Goal: Task Accomplishment & Management: Complete application form

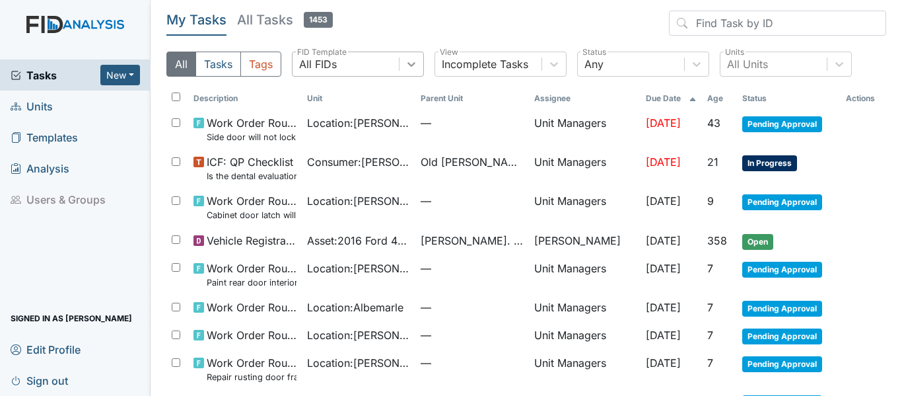
click at [408, 63] on icon at bounding box center [412, 64] width 8 height 5
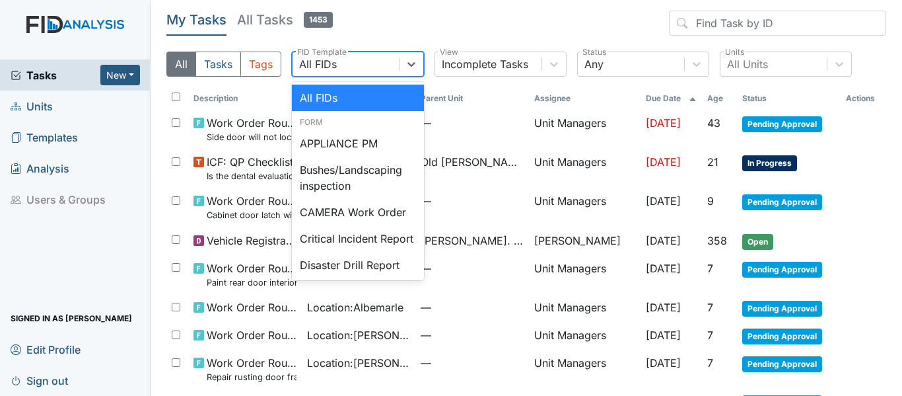
click at [428, 24] on header "My Tasks All Tasks 1453" at bounding box center [526, 26] width 720 height 30
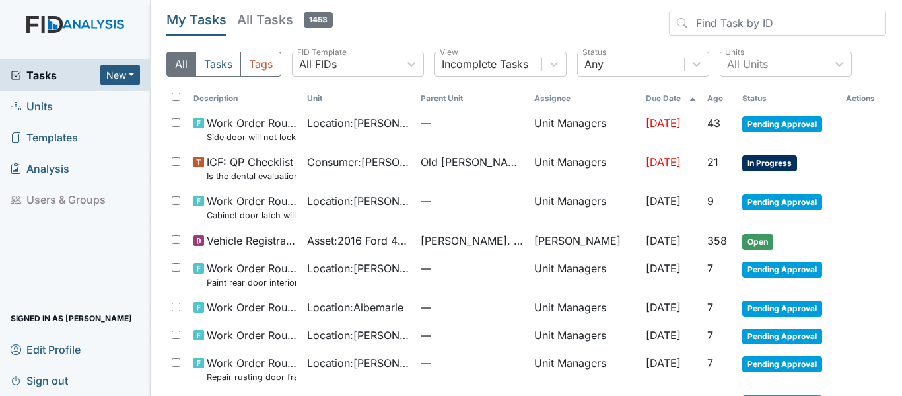
click at [34, 98] on span "Units" at bounding box center [32, 106] width 42 height 20
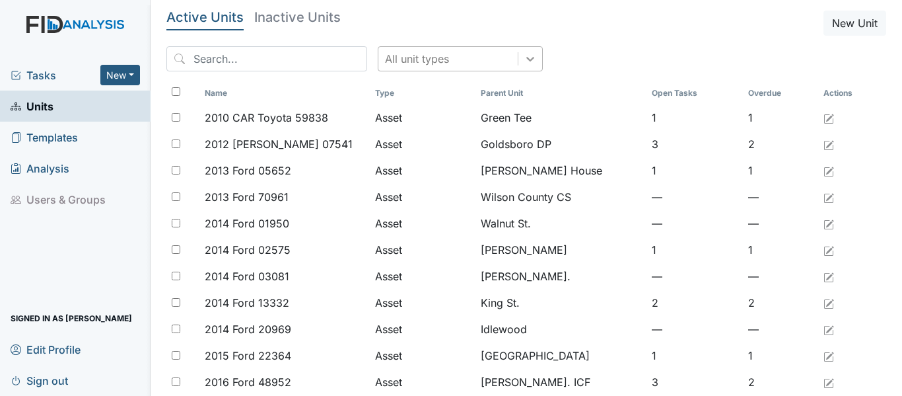
click at [526, 61] on icon at bounding box center [530, 59] width 8 height 5
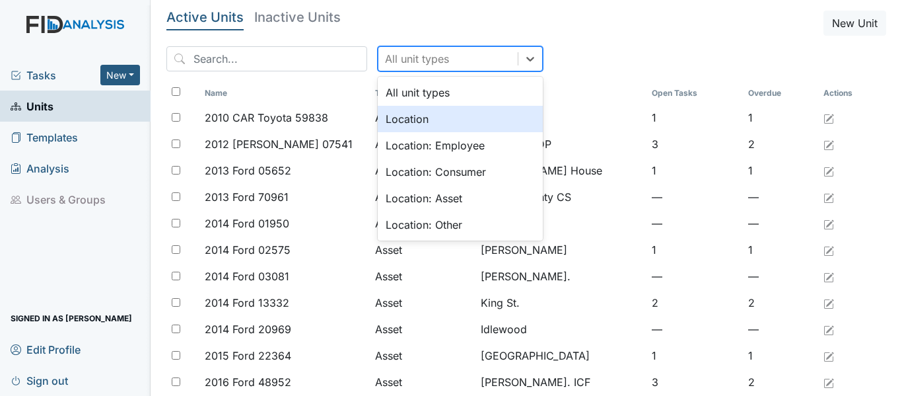
click at [392, 117] on div "Location" at bounding box center [460, 119] width 165 height 26
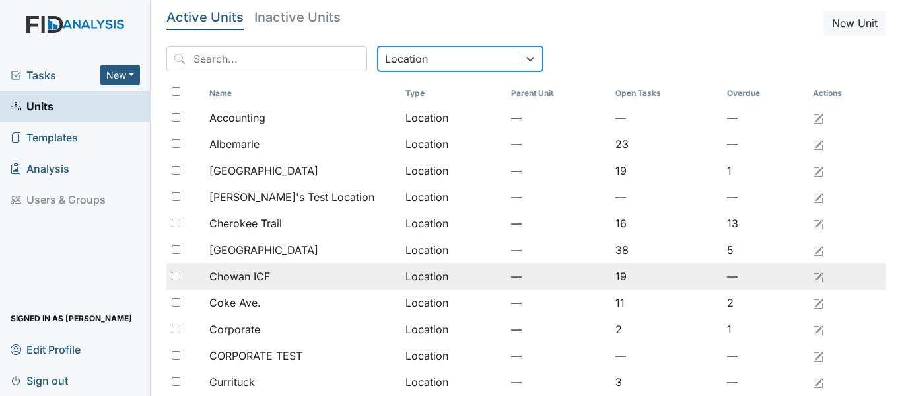
click at [270, 278] on div "Chowan ICF" at bounding box center [302, 276] width 186 height 16
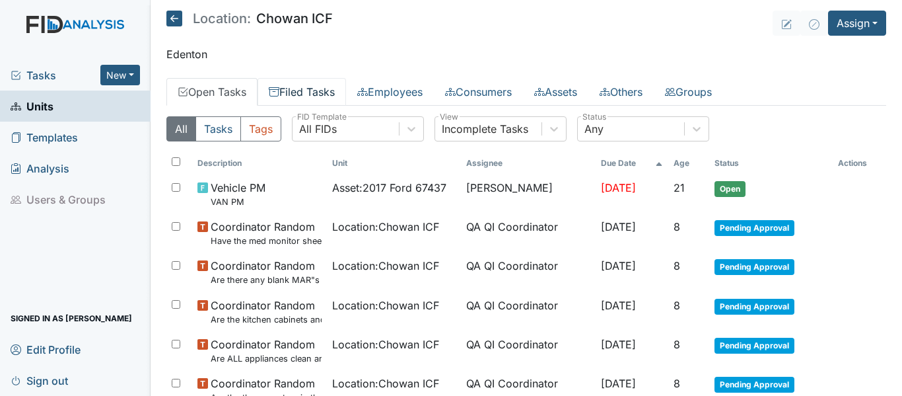
click at [311, 83] on link "Filed Tasks" at bounding box center [302, 92] width 89 height 28
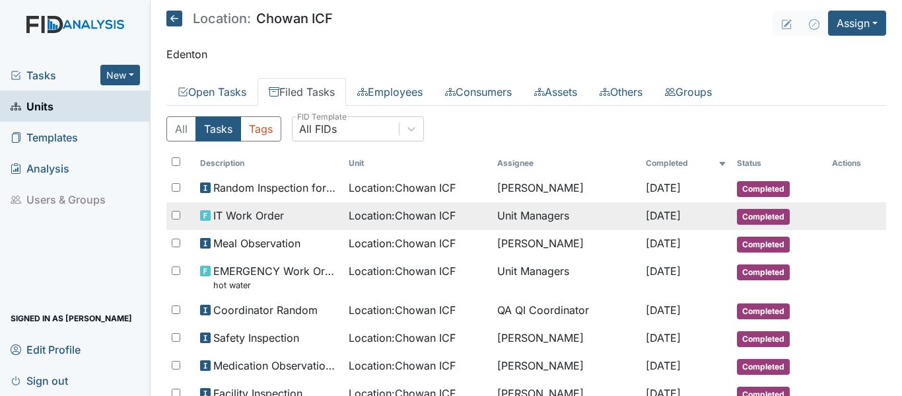
click at [349, 215] on span "Location : Chowan ICF" at bounding box center [402, 215] width 107 height 16
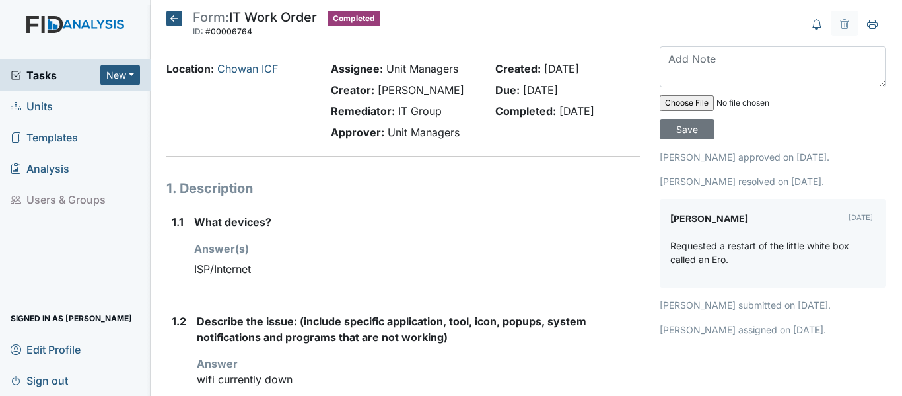
click at [174, 20] on icon at bounding box center [174, 19] width 16 height 16
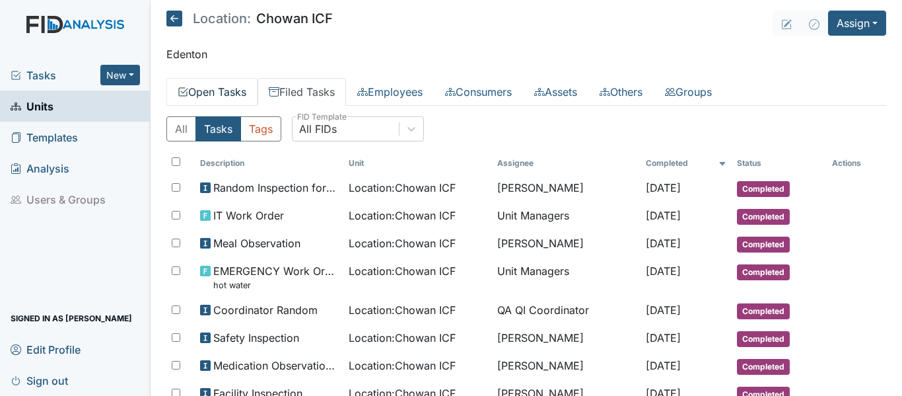
click at [219, 87] on link "Open Tasks" at bounding box center [211, 92] width 91 height 28
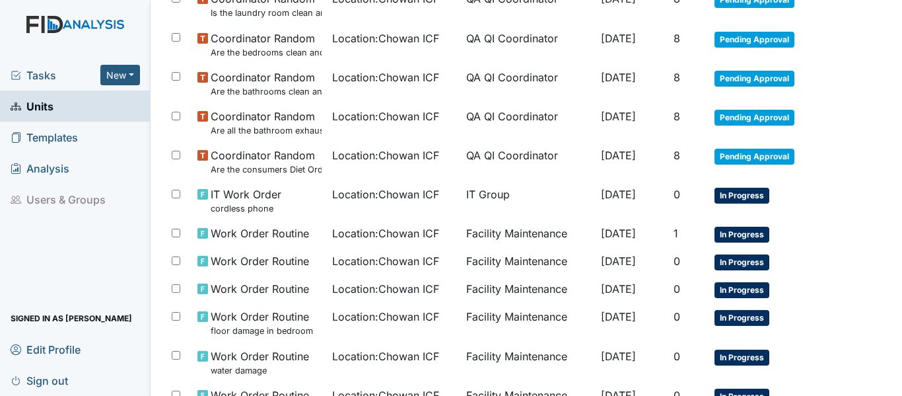
scroll to position [594, 0]
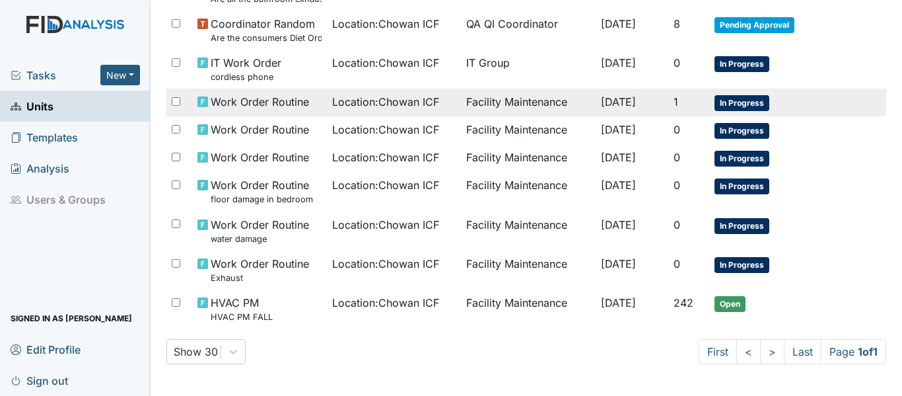
click at [357, 103] on span "Location : Chowan ICF" at bounding box center [385, 102] width 107 height 16
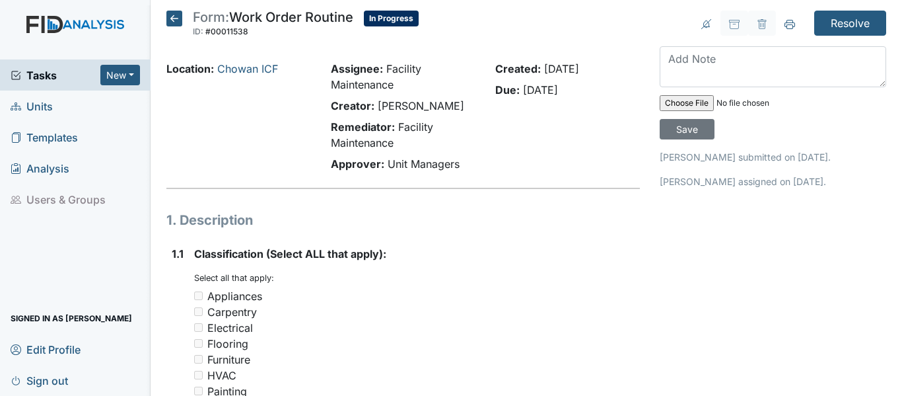
click at [176, 17] on icon at bounding box center [174, 19] width 16 height 16
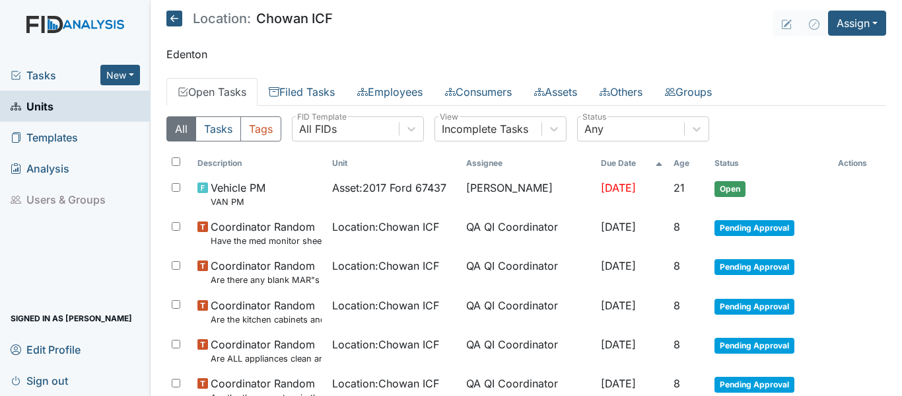
click at [32, 110] on span "Units" at bounding box center [32, 106] width 43 height 20
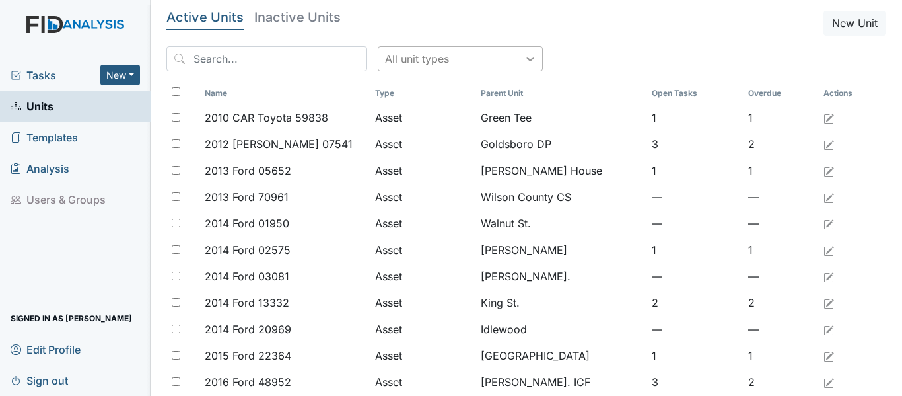
click at [524, 61] on icon at bounding box center [530, 58] width 13 height 13
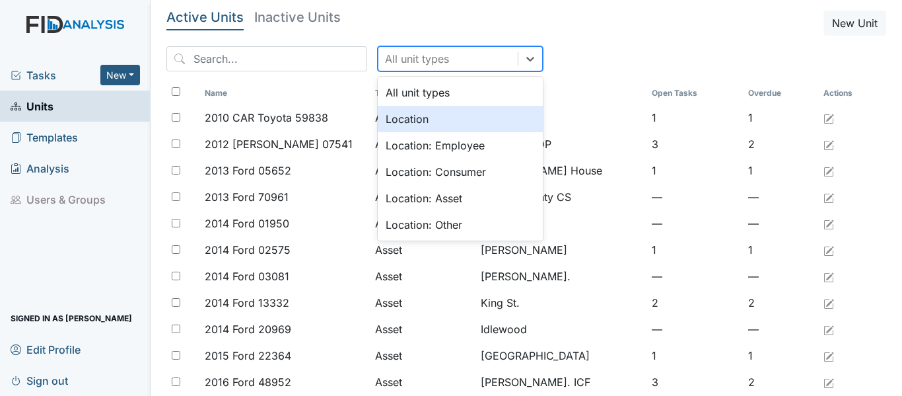
click at [396, 124] on div "Location" at bounding box center [460, 119] width 165 height 26
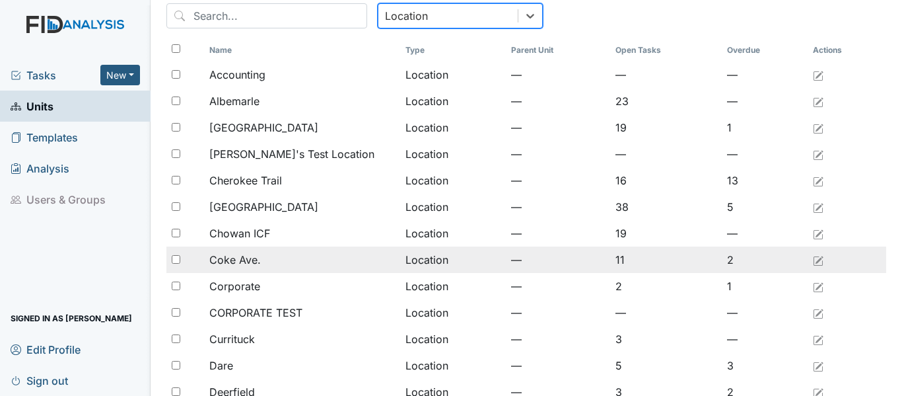
scroll to position [66, 0]
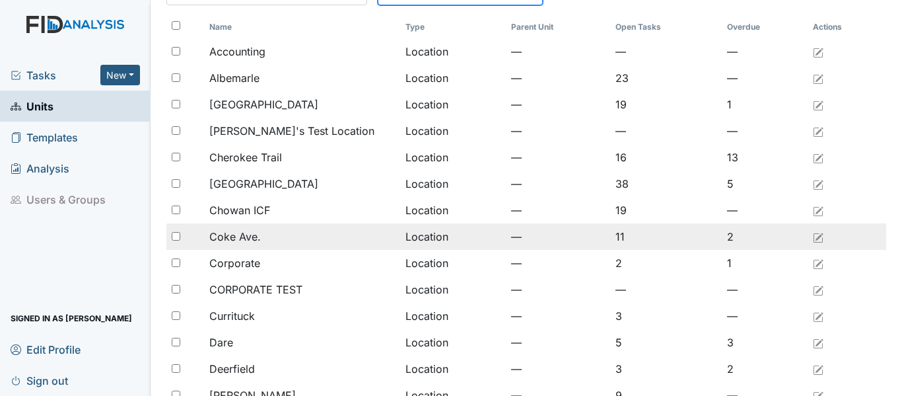
click at [254, 242] on span "Coke Ave." at bounding box center [235, 237] width 52 height 16
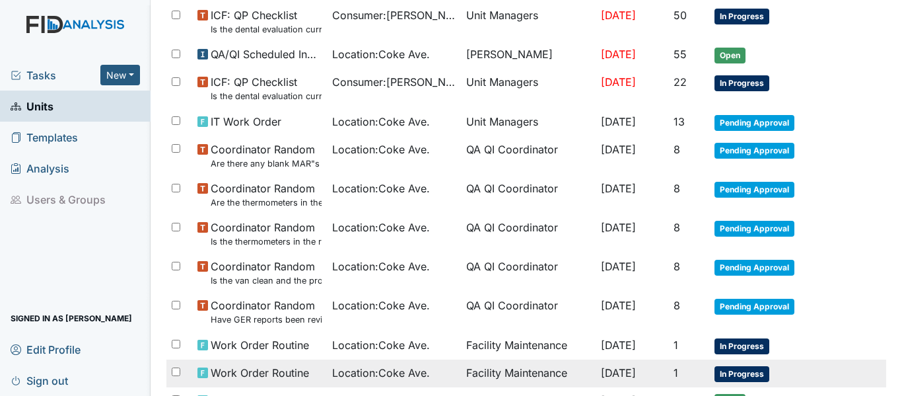
scroll to position [177, 0]
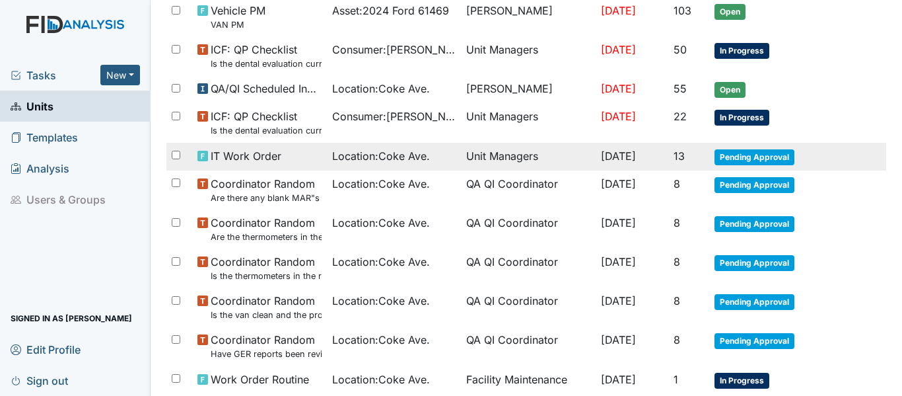
click at [242, 157] on span "IT Work Order" at bounding box center [246, 156] width 71 height 16
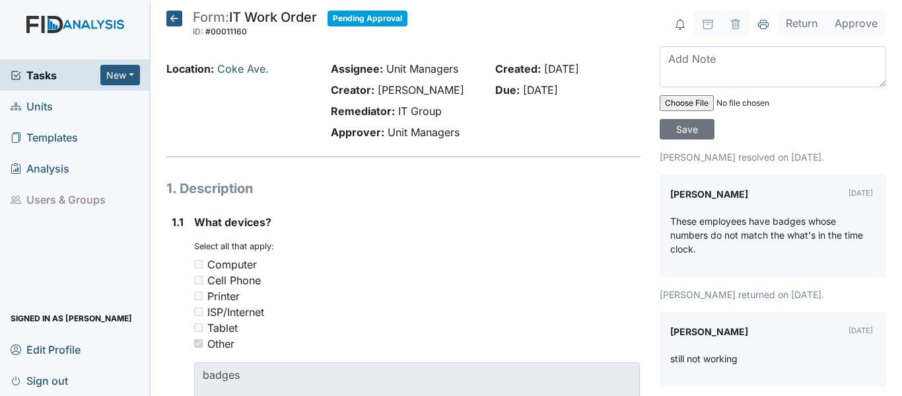
click at [174, 18] on icon at bounding box center [174, 19] width 16 height 16
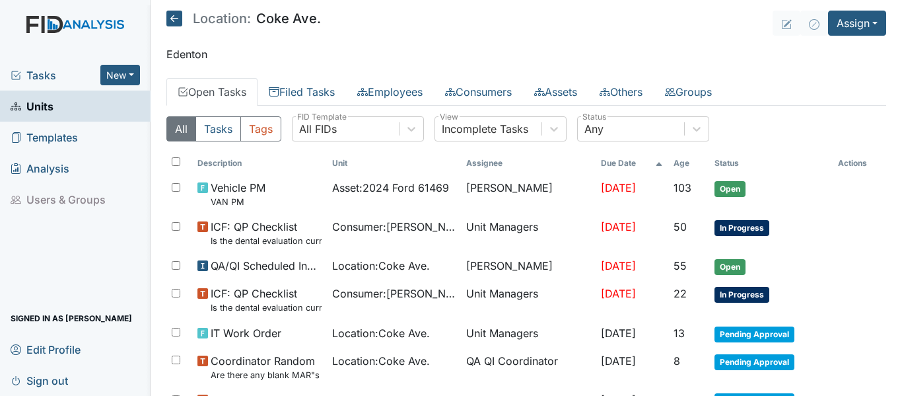
click at [38, 108] on span "Units" at bounding box center [32, 106] width 43 height 20
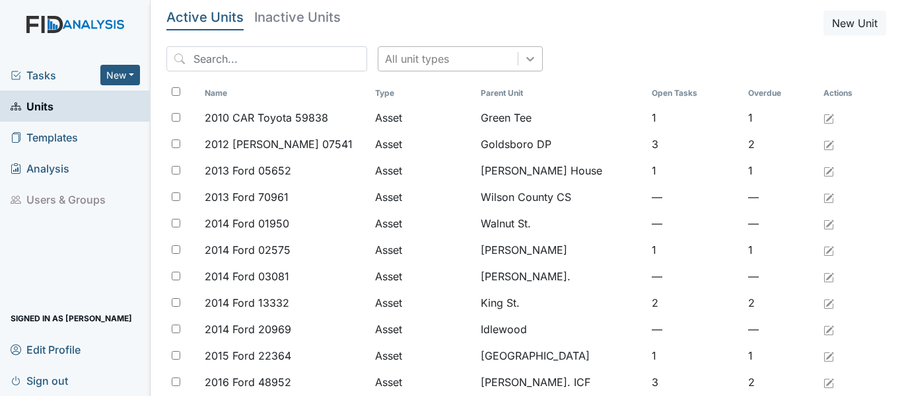
click at [519, 57] on div at bounding box center [531, 59] width 24 height 24
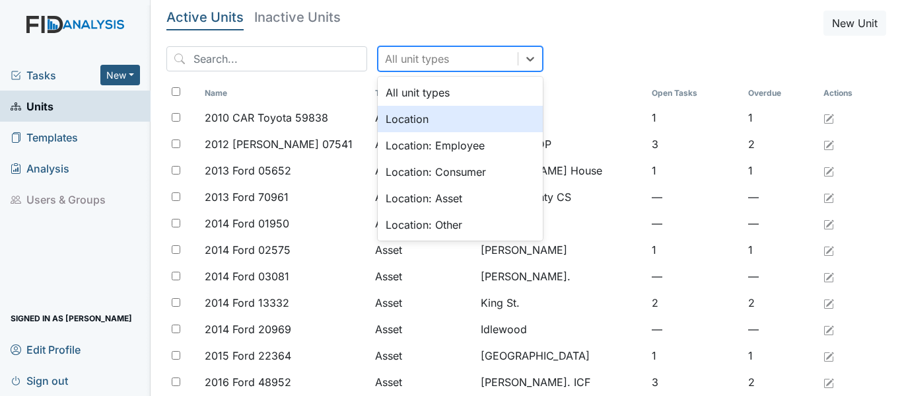
click at [392, 116] on div "Location" at bounding box center [460, 119] width 165 height 26
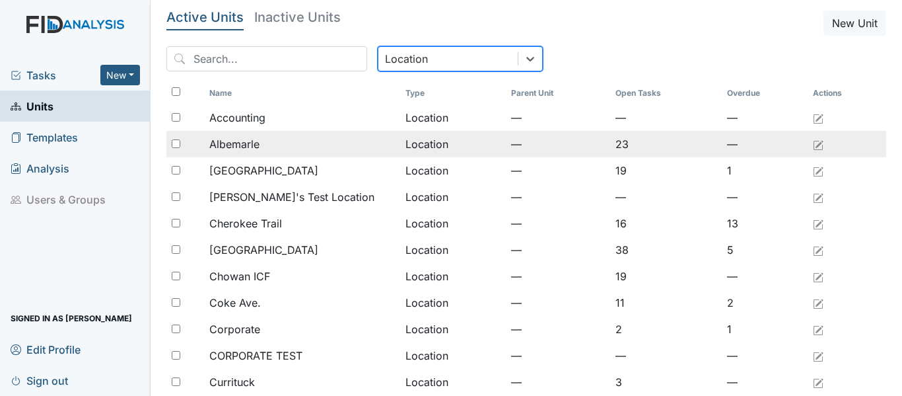
click at [264, 143] on div "Albemarle" at bounding box center [302, 144] width 186 height 16
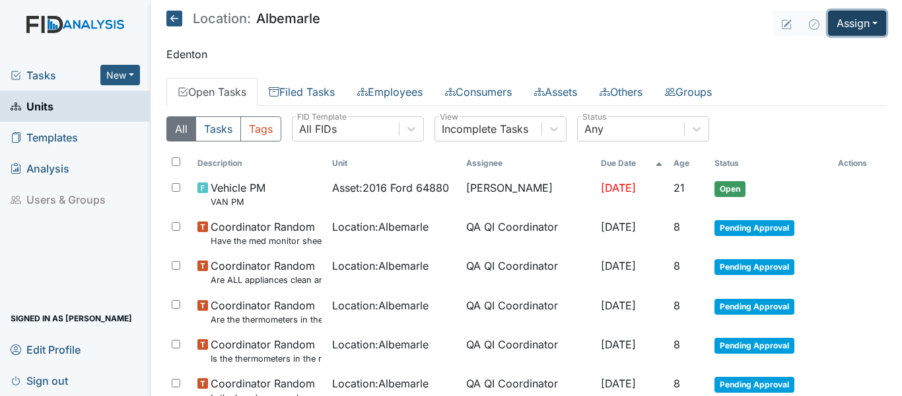
click at [850, 21] on button "Assign" at bounding box center [857, 23] width 58 height 25
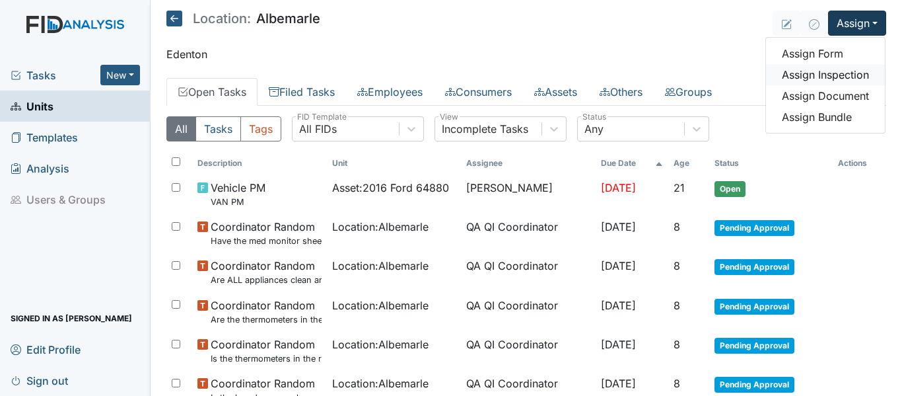
click at [835, 72] on link "Assign Inspection" at bounding box center [825, 74] width 119 height 21
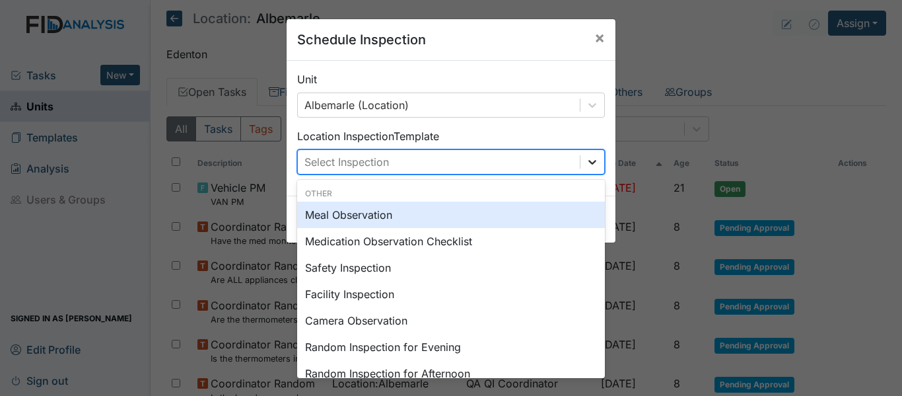
click at [588, 162] on icon at bounding box center [592, 161] width 13 height 13
click at [362, 211] on div "Meal Observation" at bounding box center [451, 214] width 308 height 26
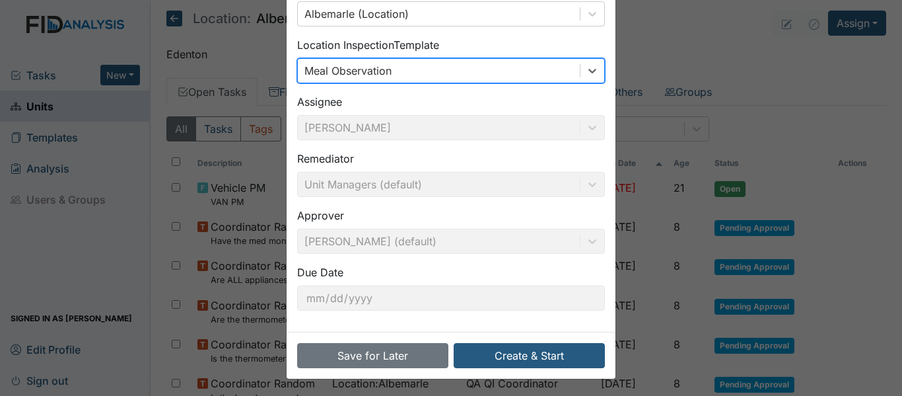
scroll to position [93, 0]
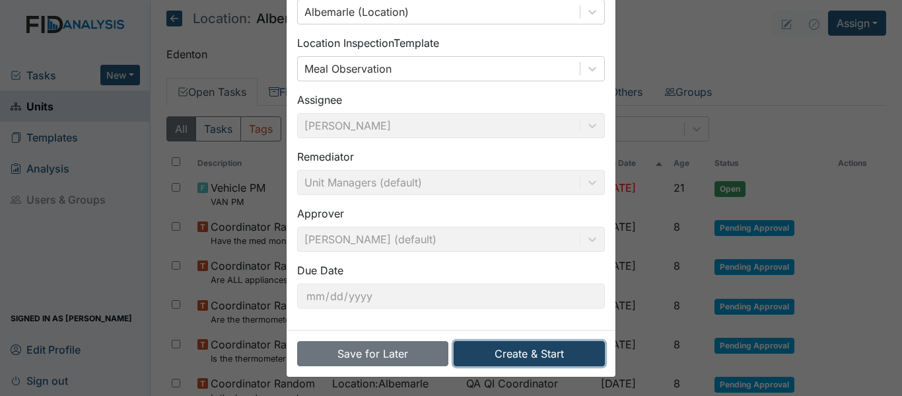
click at [494, 359] on button "Create & Start" at bounding box center [529, 353] width 151 height 25
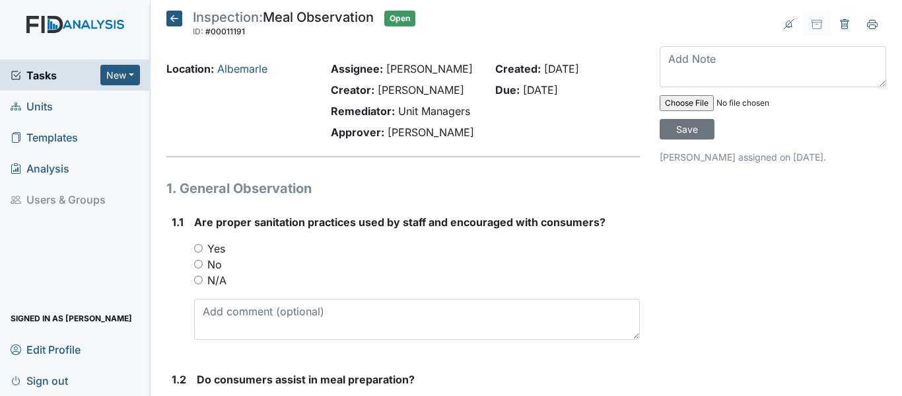
click at [199, 248] on input "Yes" at bounding box center [198, 248] width 9 height 9
radio input "true"
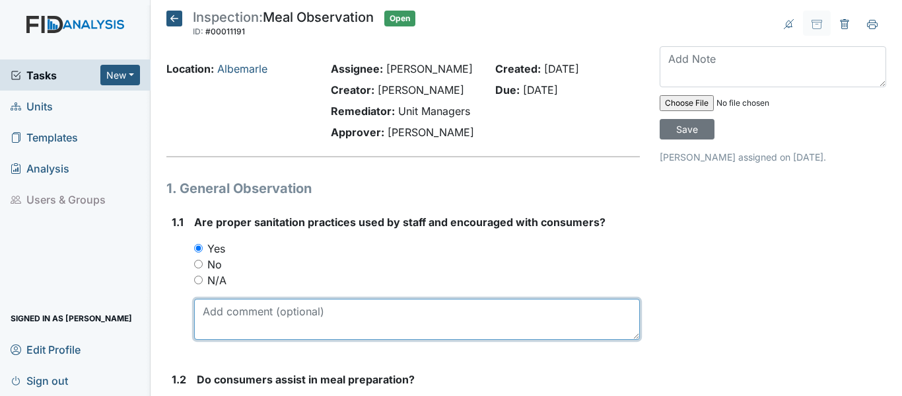
click at [219, 316] on textarea at bounding box center [417, 319] width 446 height 41
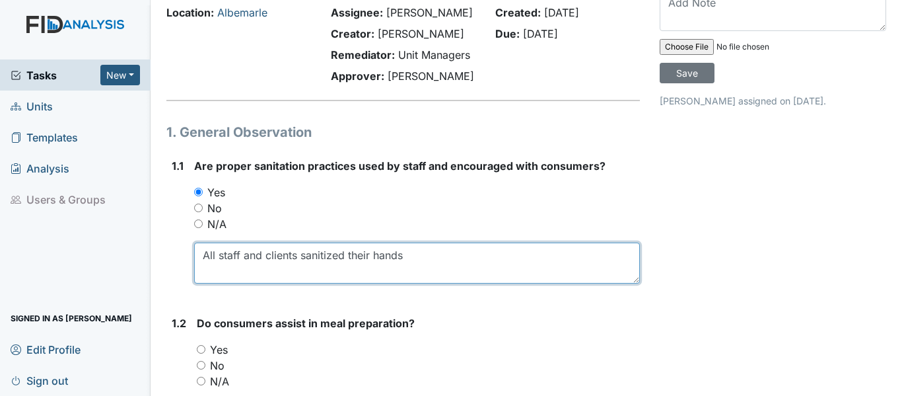
scroll to position [132, 0]
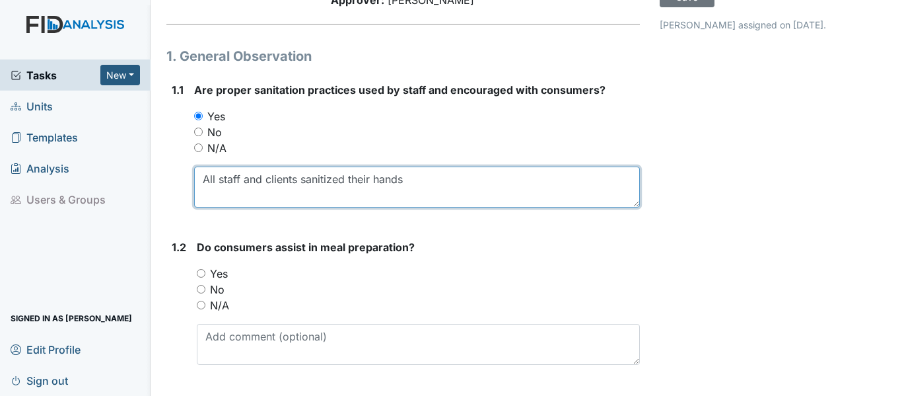
type textarea "All staff and clients sanitized their hands"
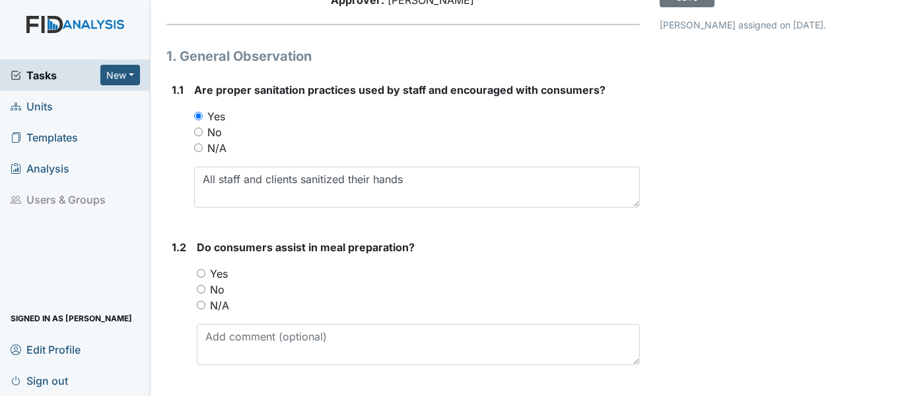
click at [199, 273] on input "Yes" at bounding box center [201, 273] width 9 height 9
radio input "true"
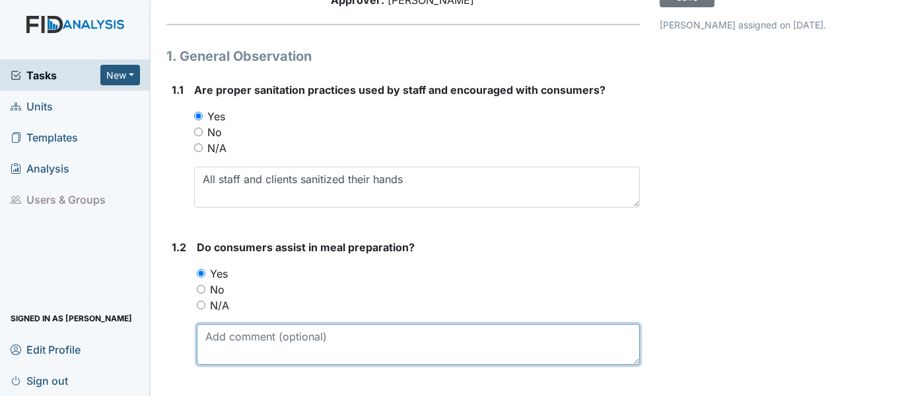
click at [247, 336] on textarea at bounding box center [418, 344] width 443 height 41
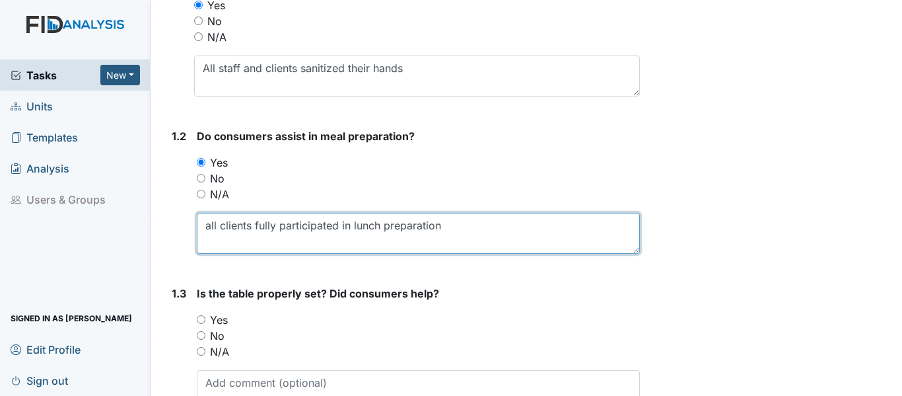
scroll to position [264, 0]
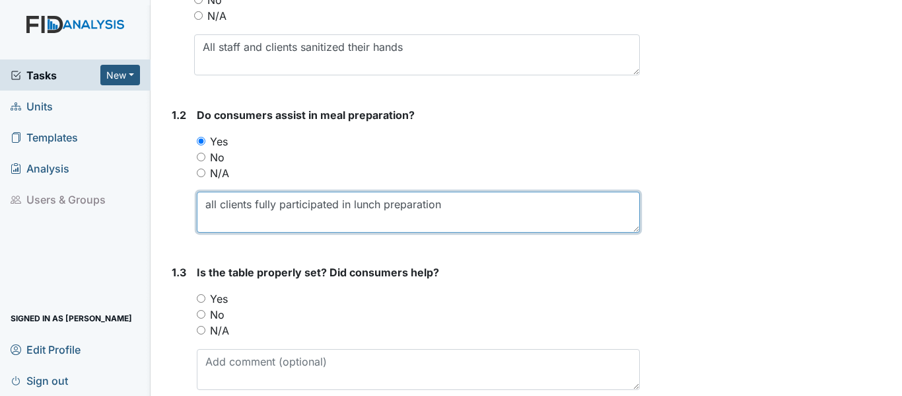
click at [204, 205] on textarea "all clients fully participated in lunch preparation" at bounding box center [418, 212] width 443 height 41
click at [456, 203] on textarea "All clients fully participated in lunch preparation" at bounding box center [418, 212] width 443 height 41
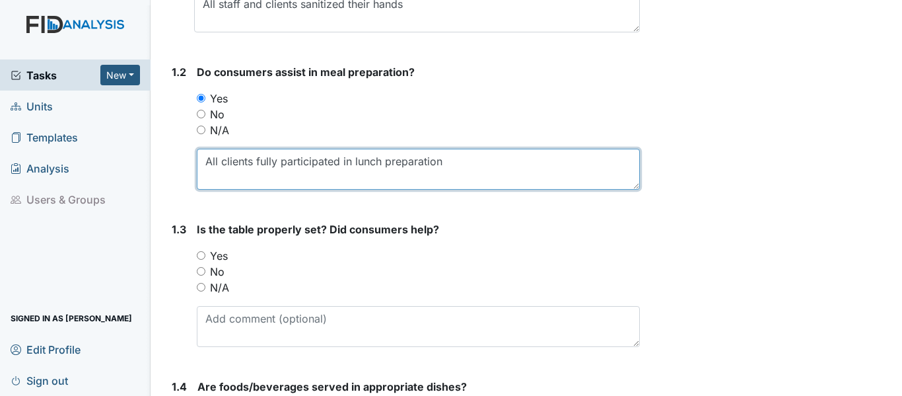
scroll to position [330, 0]
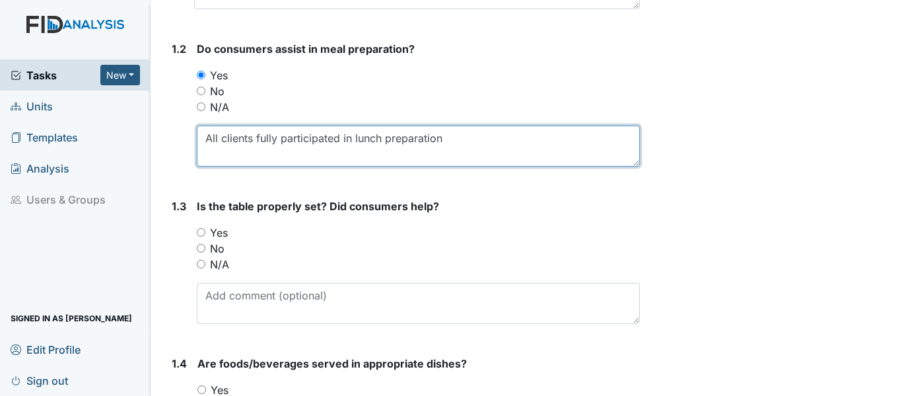
type textarea "All clients fully participated in lunch preparation"
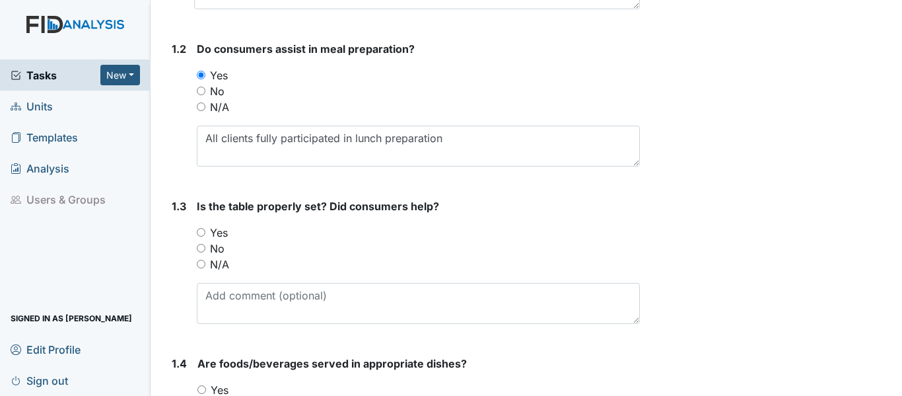
click at [198, 231] on input "Yes" at bounding box center [201, 232] width 9 height 9
radio input "true"
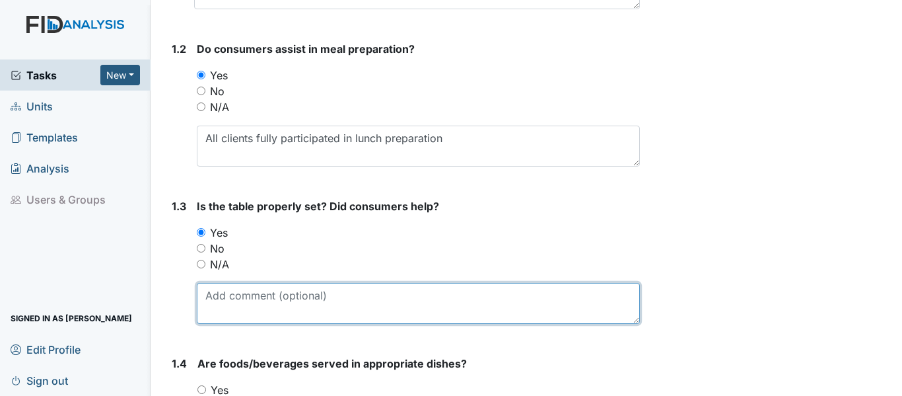
click at [247, 303] on textarea at bounding box center [418, 303] width 443 height 41
click at [263, 293] on textarea "Each client set their place setting" at bounding box center [418, 303] width 443 height 41
click at [394, 293] on textarea "Each client assisted with setting their place setting" at bounding box center [418, 303] width 443 height 41
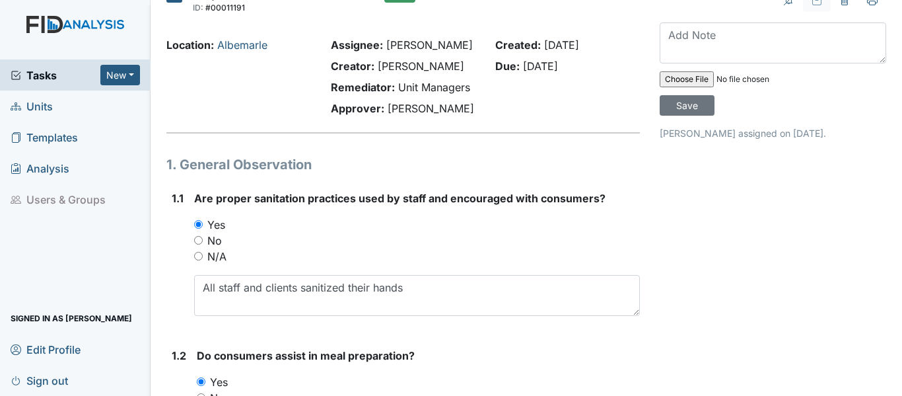
scroll to position [0, 0]
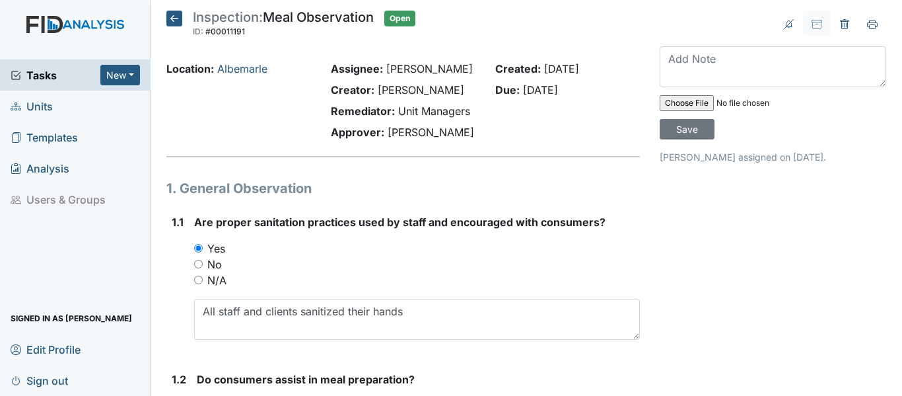
type textarea "Each client assisted with setting their own place setting"
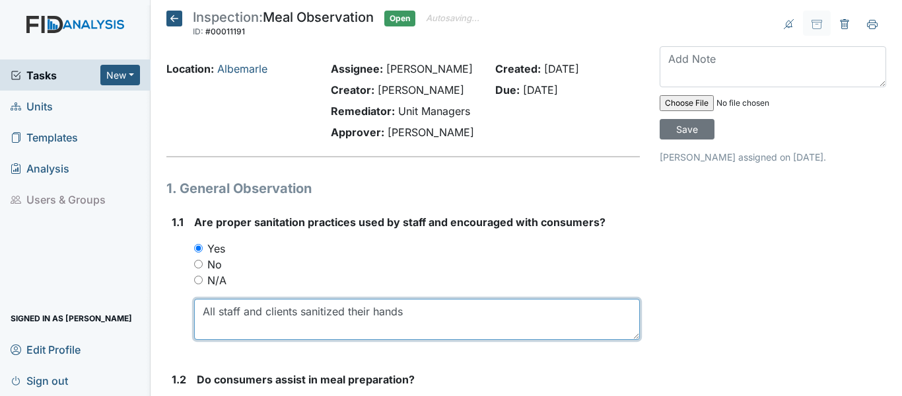
click at [411, 317] on textarea "All staff and clients sanitized their hands" at bounding box center [417, 319] width 446 height 41
click at [458, 308] on textarea "All staff and clients sanitized their hands. Staff nor clients gloves." at bounding box center [417, 319] width 446 height 41
click at [535, 312] on textarea "All staff and clients sanitized their hands. Staff nor clients gloves." at bounding box center [417, 319] width 446 height 41
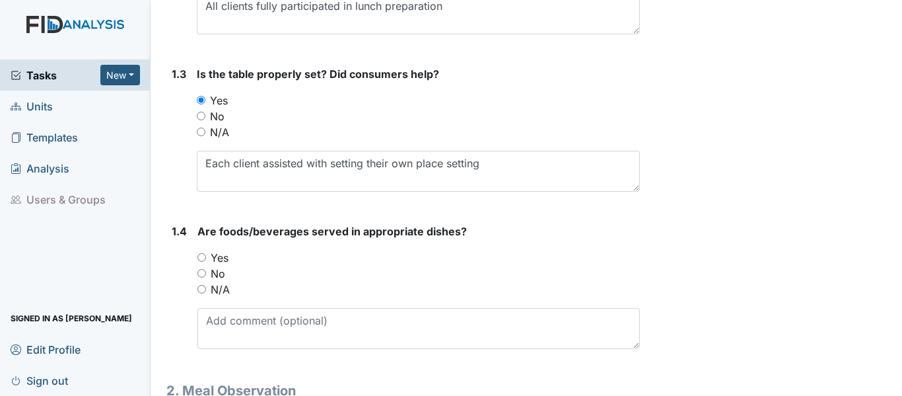
scroll to position [528, 0]
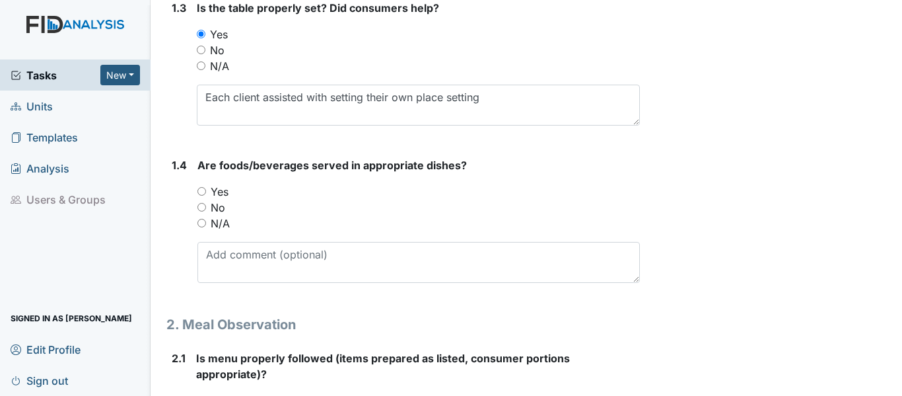
type textarea "All staff and clients sanitized their hands. Staff nor clients wore gloves."
click at [199, 189] on input "Yes" at bounding box center [202, 191] width 9 height 9
radio input "true"
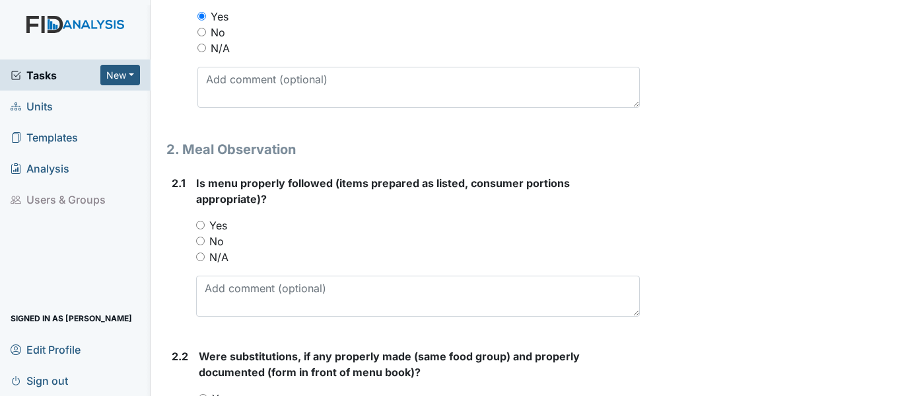
scroll to position [727, 0]
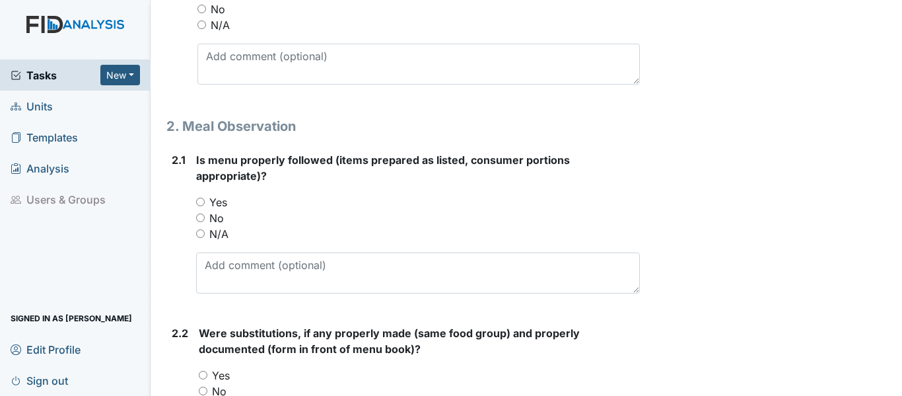
click at [199, 201] on input "Yes" at bounding box center [200, 202] width 9 height 9
radio input "true"
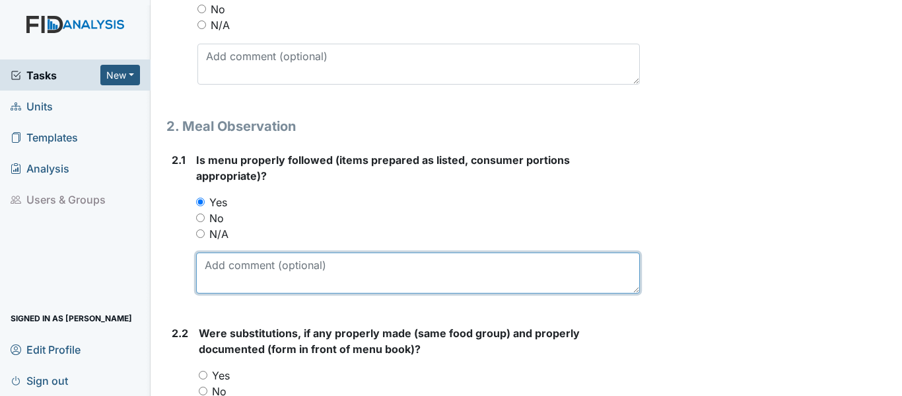
click at [264, 265] on textarea at bounding box center [418, 272] width 444 height 41
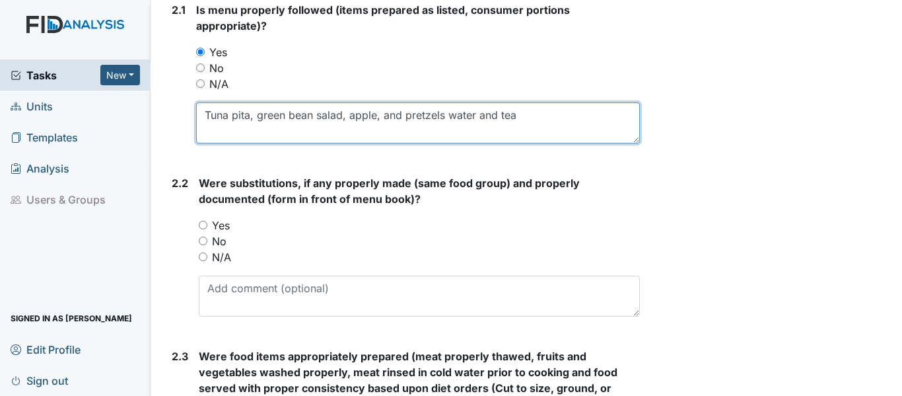
scroll to position [925, 0]
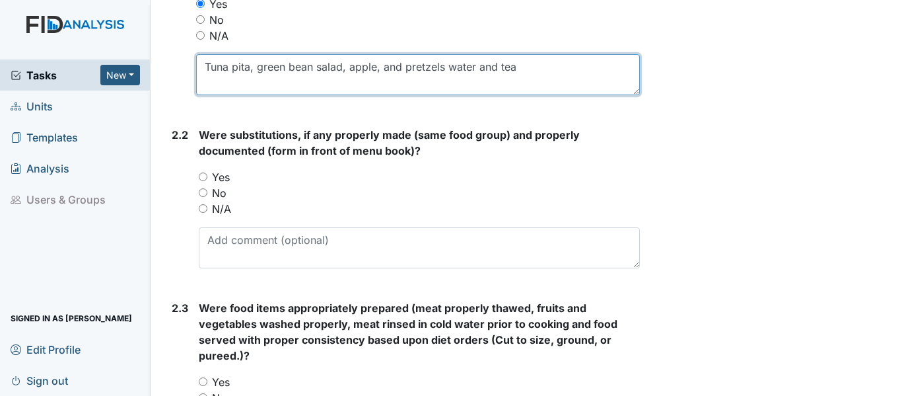
type textarea "Tuna pita, green bean salad, apple, and pretzels water and tea"
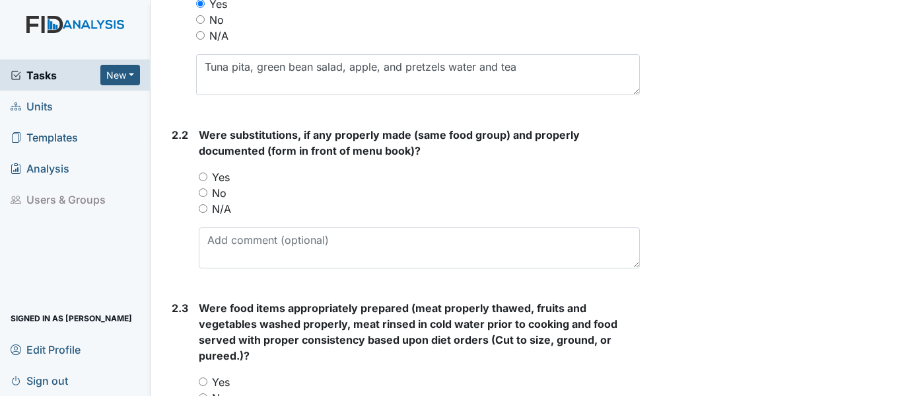
click at [205, 207] on input "N/A" at bounding box center [203, 208] width 9 height 9
radio input "true"
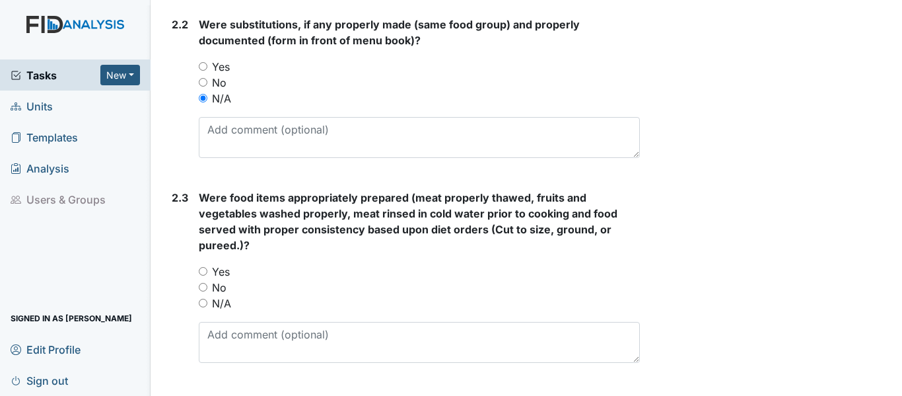
scroll to position [1057, 0]
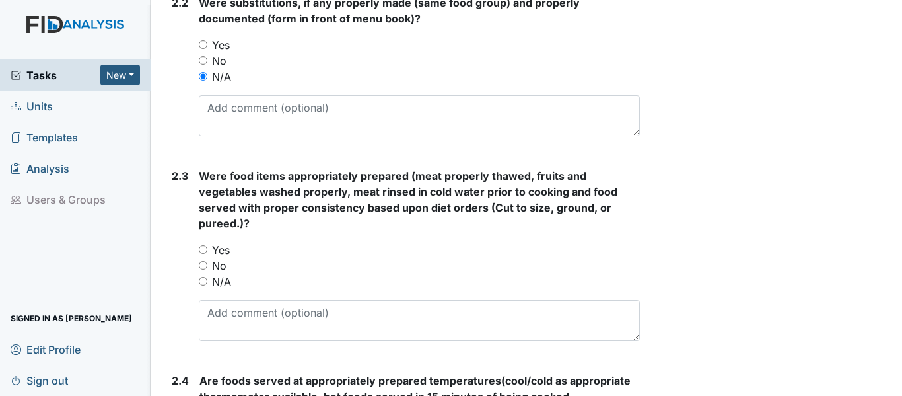
click at [203, 250] on input "Yes" at bounding box center [203, 249] width 9 height 9
radio input "true"
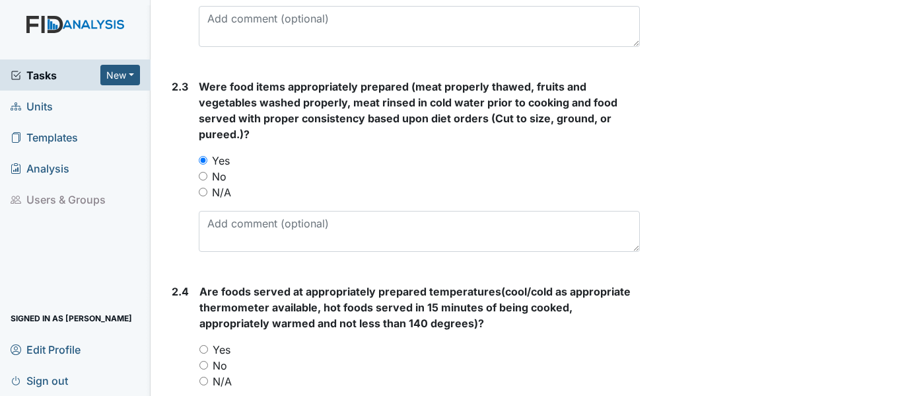
scroll to position [1123, 0]
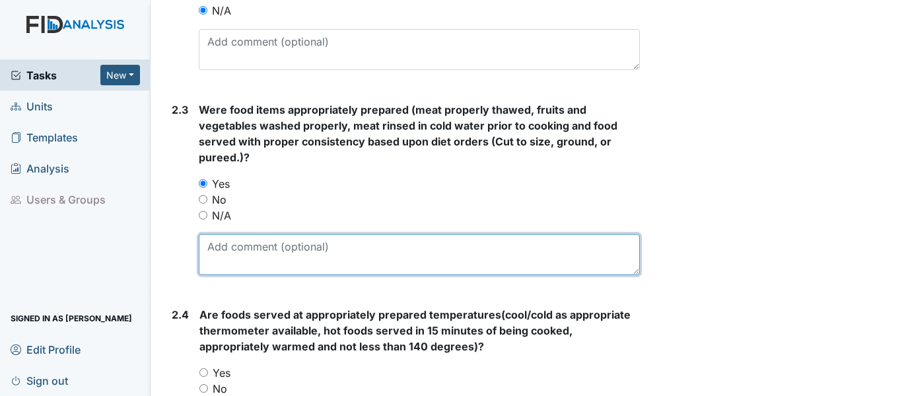
click at [261, 252] on textarea at bounding box center [419, 254] width 441 height 41
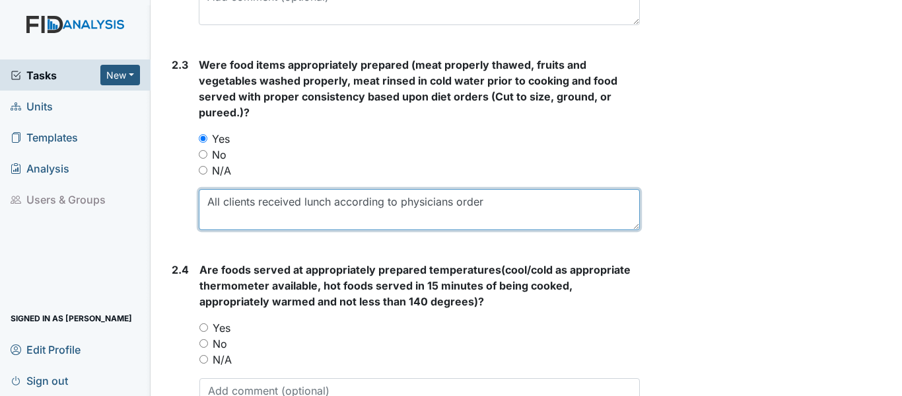
scroll to position [1189, 0]
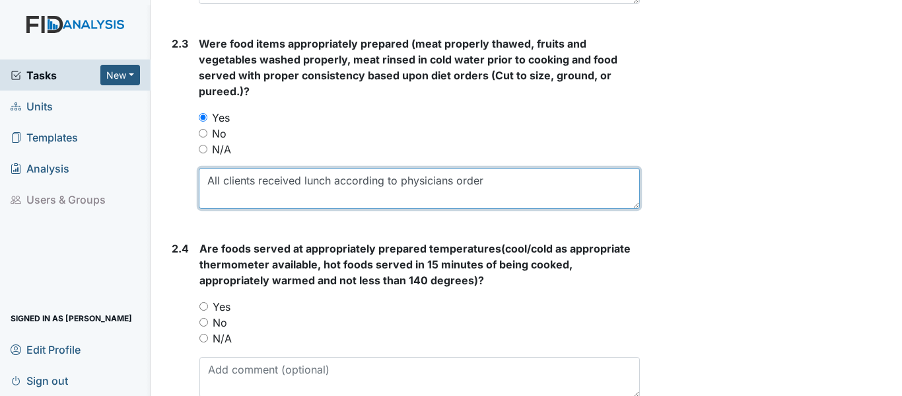
type textarea "All clients received lunch according to physicians order"
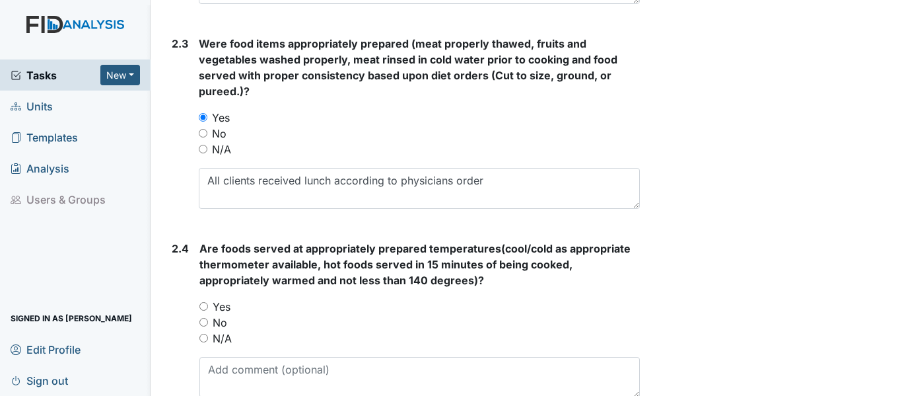
click at [207, 310] on input "Yes" at bounding box center [203, 306] width 9 height 9
radio input "true"
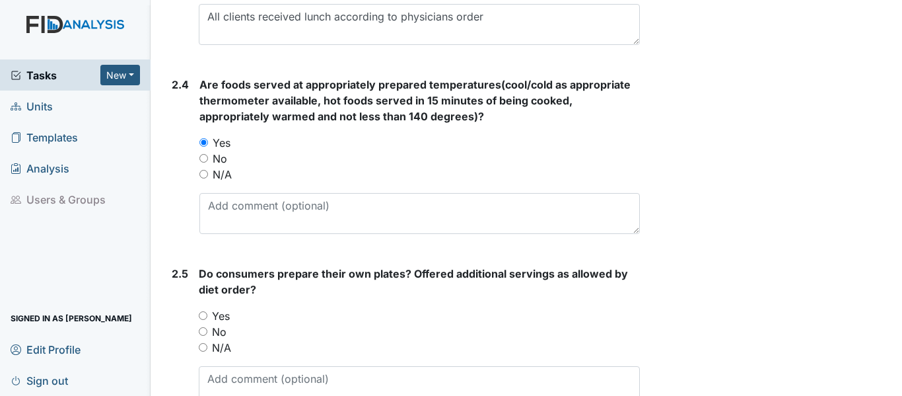
scroll to position [1387, 0]
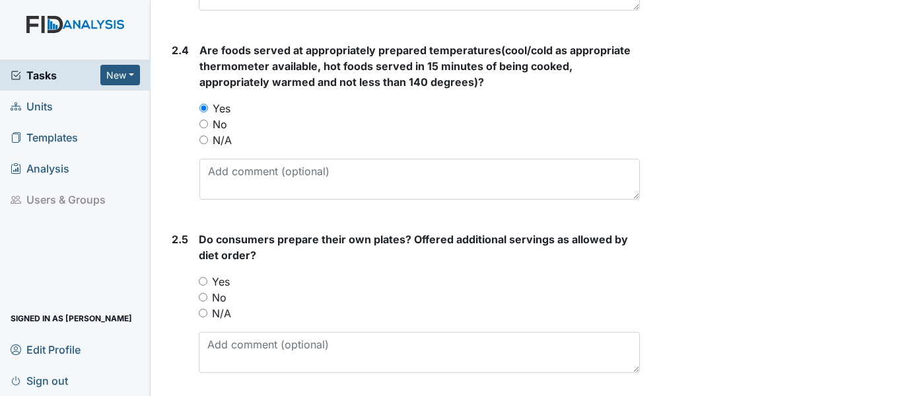
click at [203, 280] on input "Yes" at bounding box center [203, 281] width 9 height 9
radio input "true"
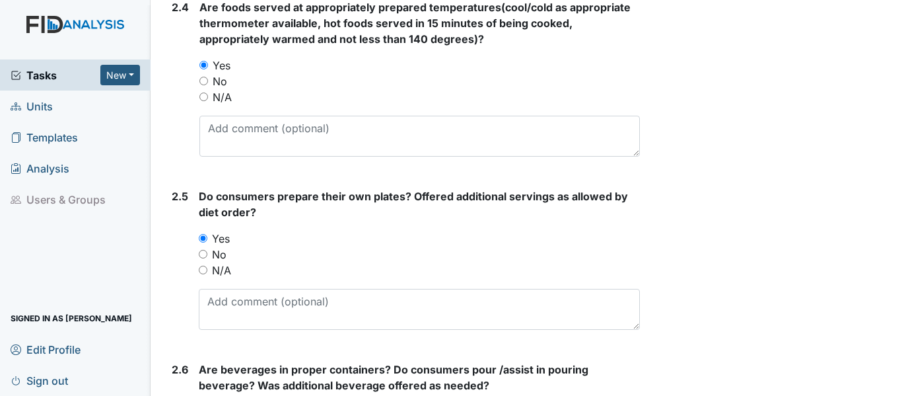
scroll to position [1453, 0]
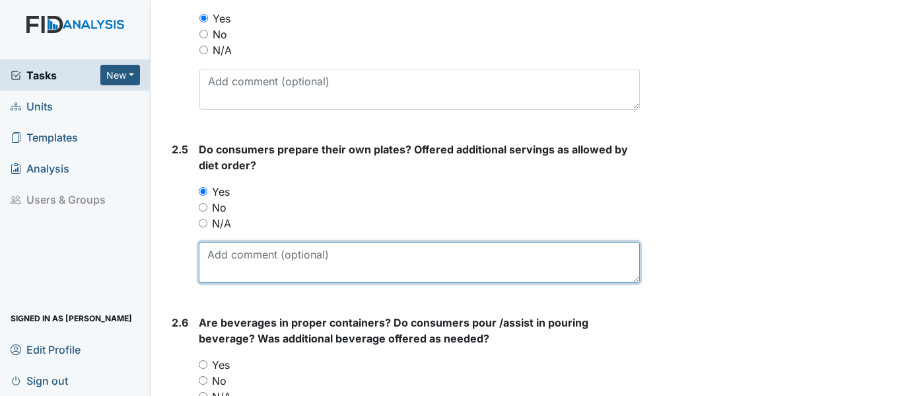
click at [269, 279] on textarea at bounding box center [419, 262] width 441 height 41
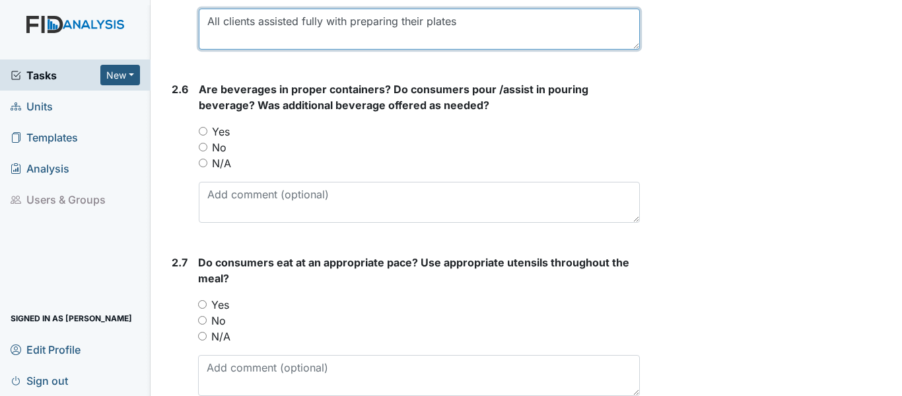
scroll to position [1717, 0]
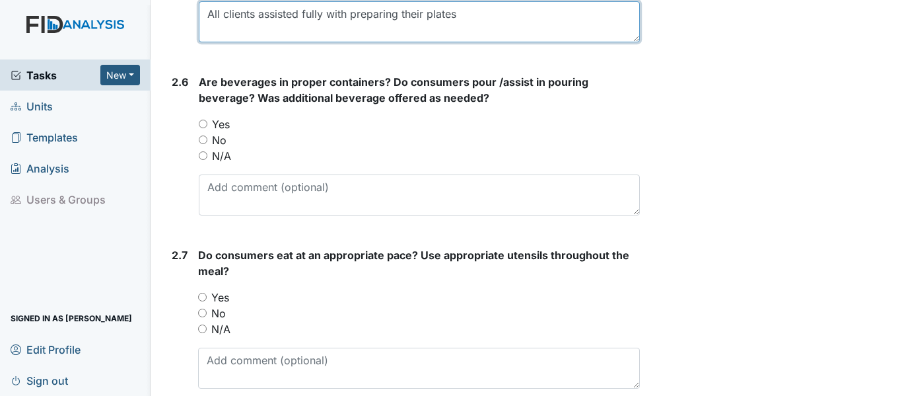
type textarea "All clients assisted fully with preparing their plates"
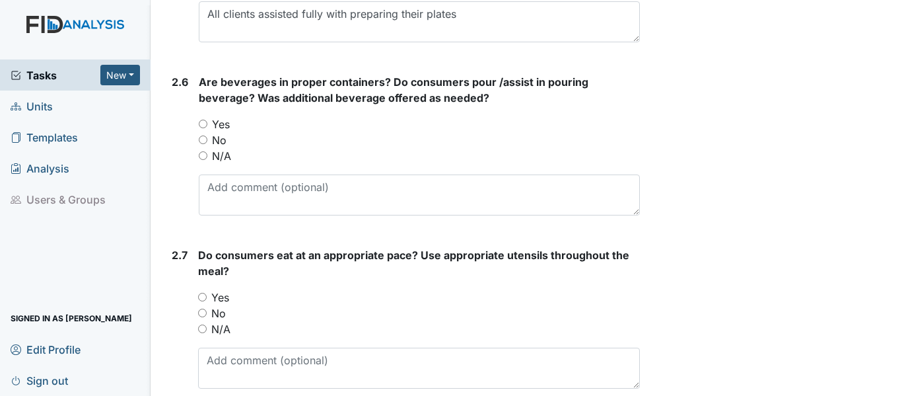
click at [198, 118] on div "2.6 Are beverages in proper containers? Do consumers pour /assist in pouring be…" at bounding box center [403, 150] width 474 height 152
click at [204, 121] on input "Yes" at bounding box center [203, 124] width 9 height 9
radio input "true"
click at [206, 297] on input "Yes" at bounding box center [202, 297] width 9 height 9
radio input "true"
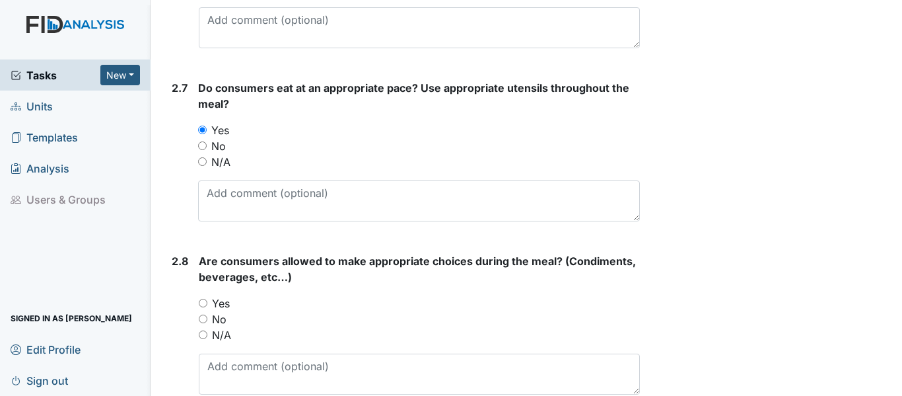
scroll to position [1916, 0]
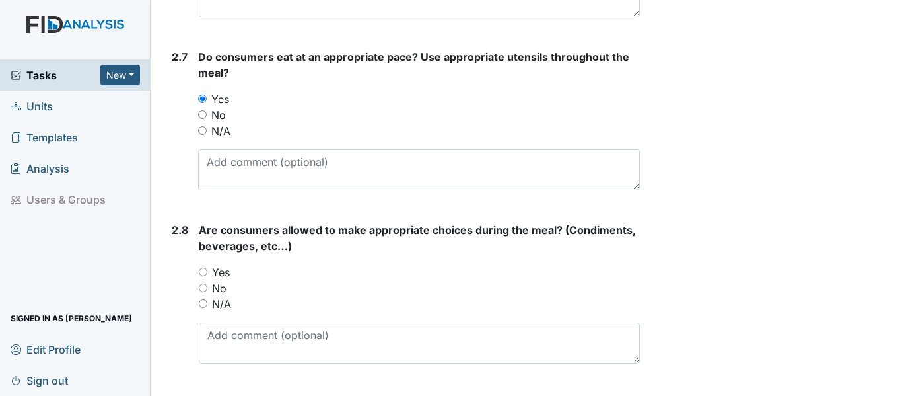
drag, startPoint x: 204, startPoint y: 270, endPoint x: 225, endPoint y: 269, distance: 20.5
click at [204, 270] on input "Yes" at bounding box center [203, 272] width 9 height 9
radio input "true"
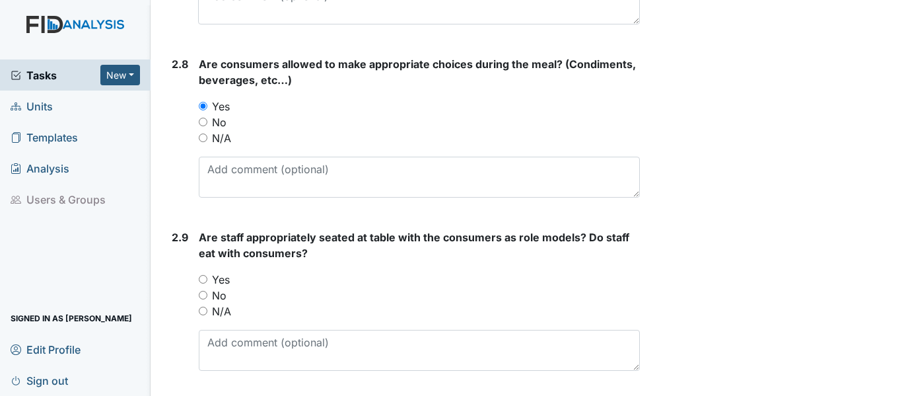
scroll to position [2114, 0]
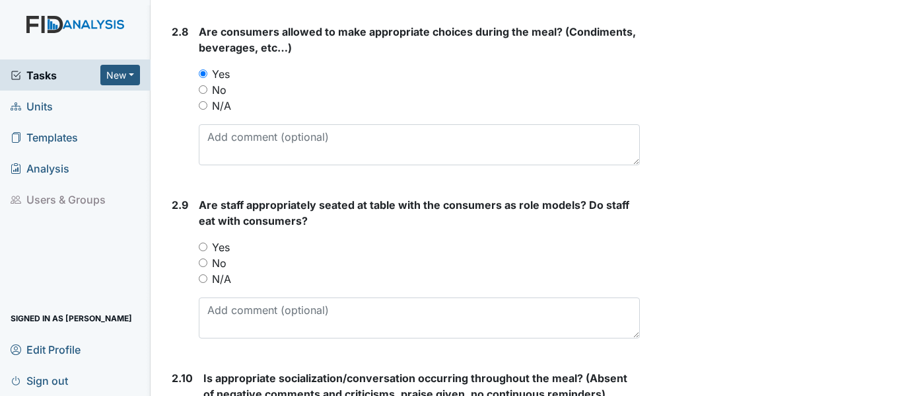
click at [203, 246] on input "Yes" at bounding box center [203, 246] width 9 height 9
radio input "true"
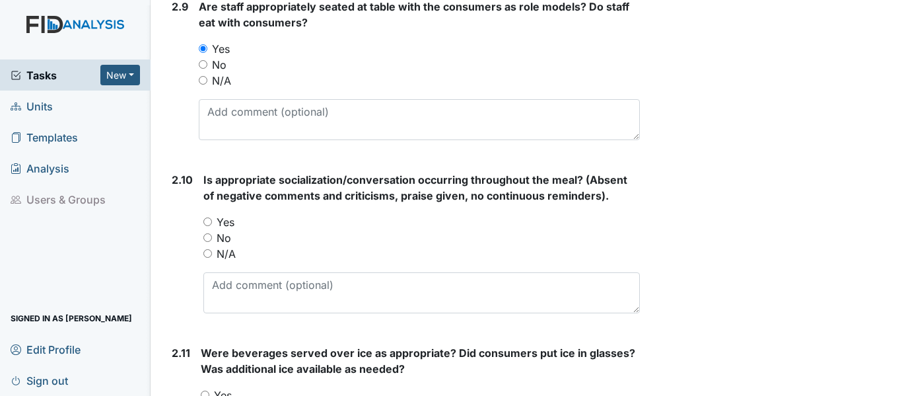
scroll to position [2378, 0]
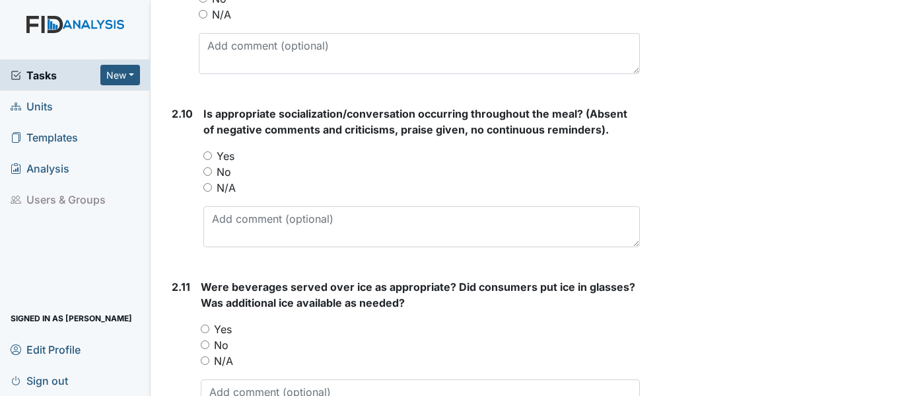
click at [209, 157] on input "Yes" at bounding box center [207, 155] width 9 height 9
radio input "true"
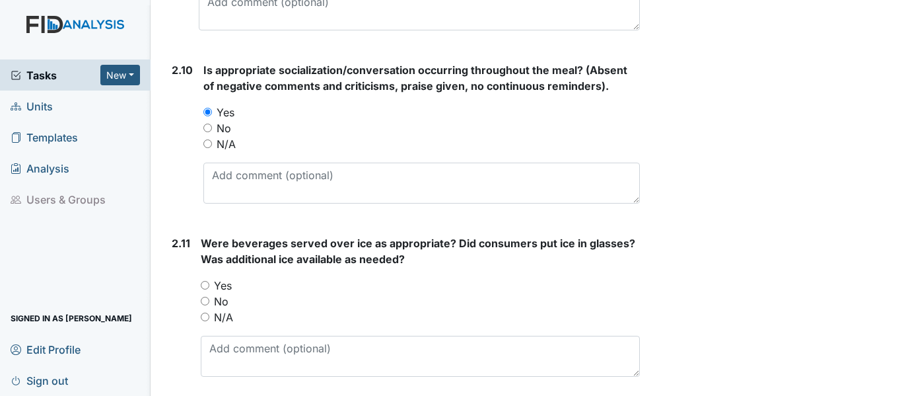
scroll to position [2444, 0]
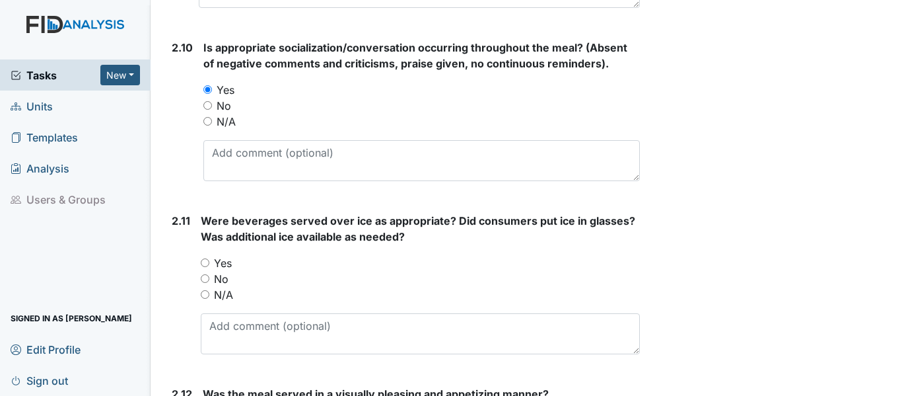
click at [205, 260] on input "Yes" at bounding box center [205, 262] width 9 height 9
radio input "true"
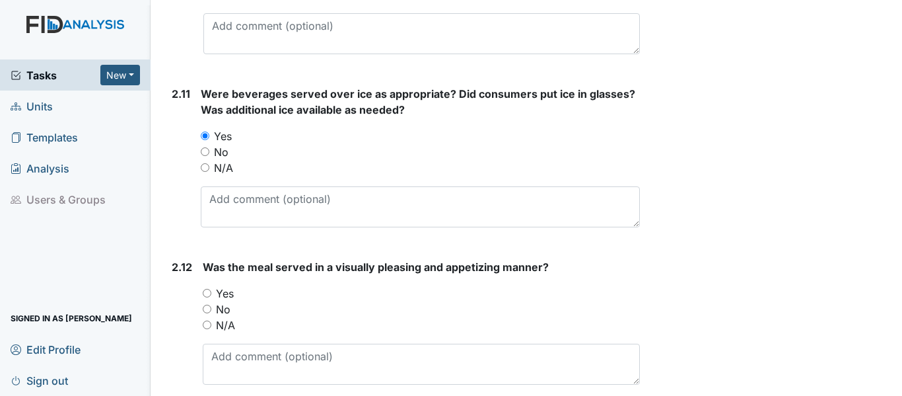
scroll to position [2576, 0]
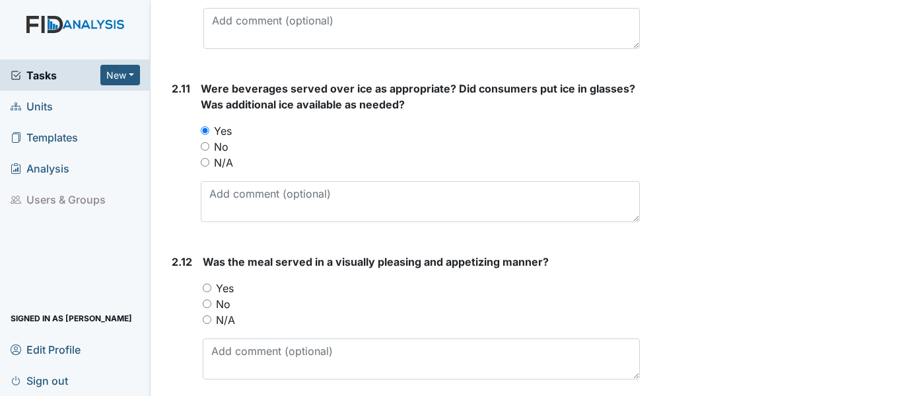
click at [211, 288] on div "Yes" at bounding box center [421, 288] width 437 height 16
click at [205, 287] on input "Yes" at bounding box center [207, 287] width 9 height 9
radio input "true"
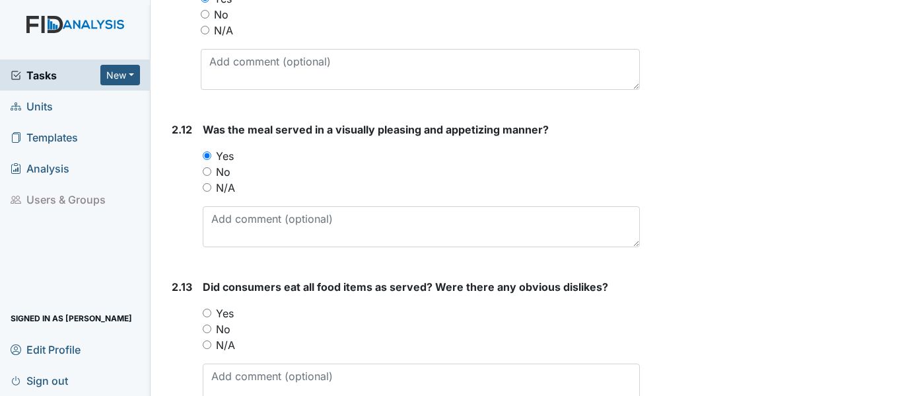
scroll to position [2774, 0]
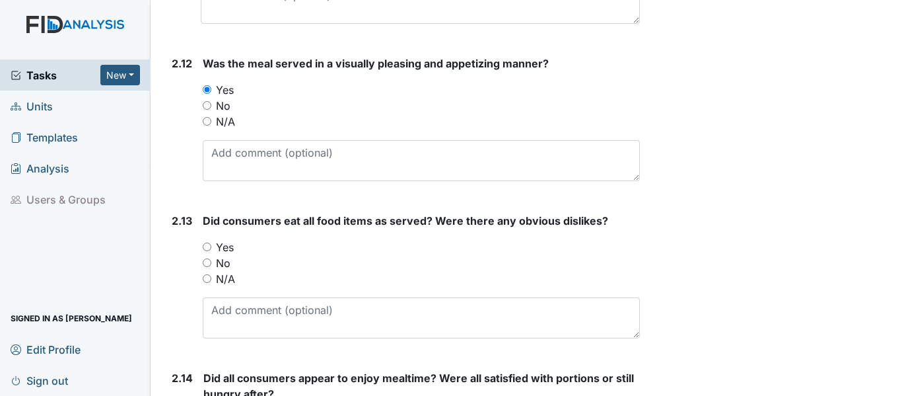
click at [206, 248] on input "Yes" at bounding box center [207, 246] width 9 height 9
radio input "true"
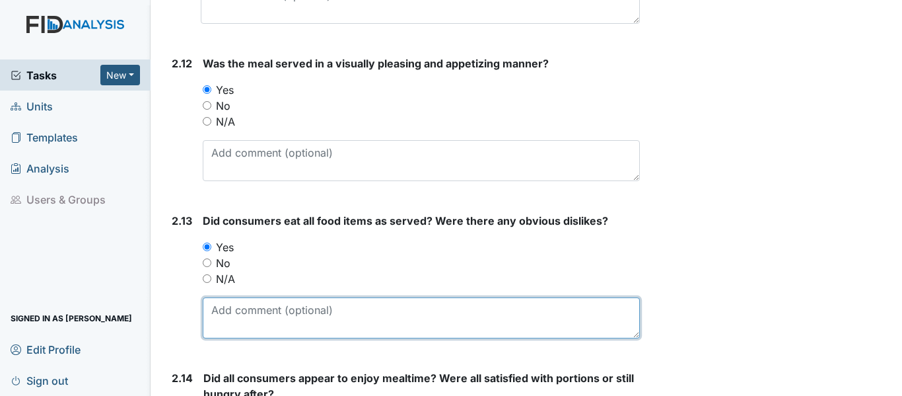
click at [246, 313] on textarea at bounding box center [421, 317] width 437 height 41
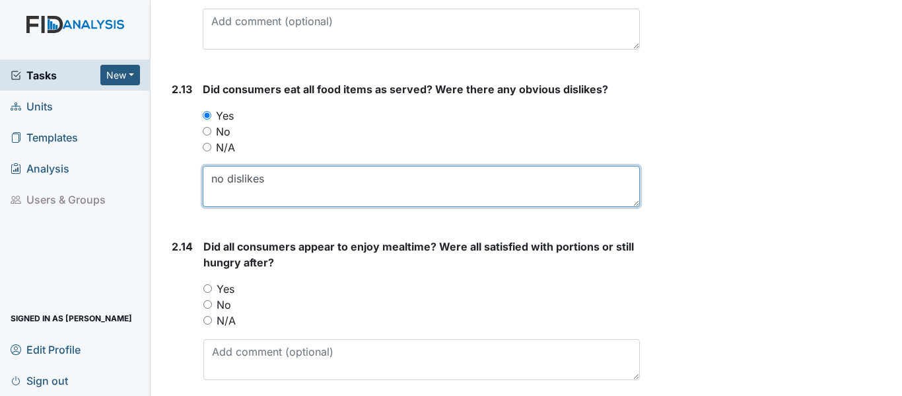
scroll to position [2906, 0]
type textarea "no dislikes"
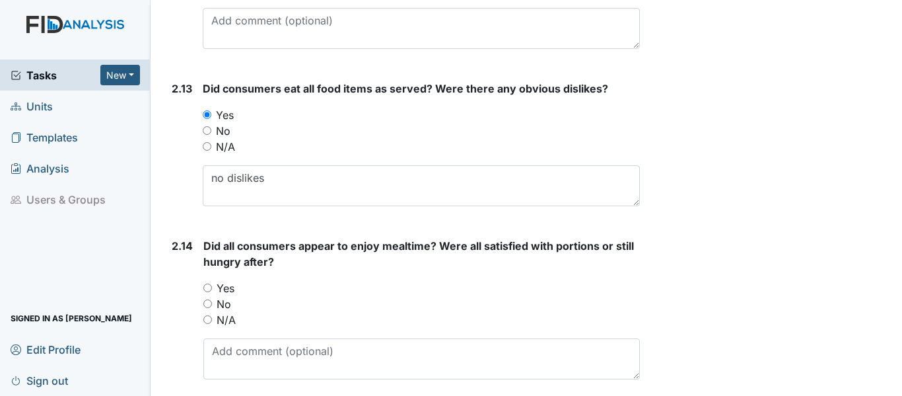
click at [207, 289] on input "Yes" at bounding box center [207, 287] width 9 height 9
radio input "true"
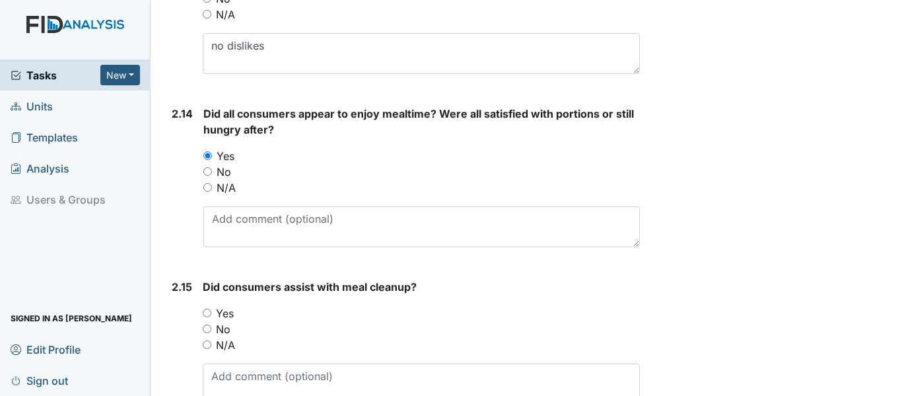
scroll to position [3105, 0]
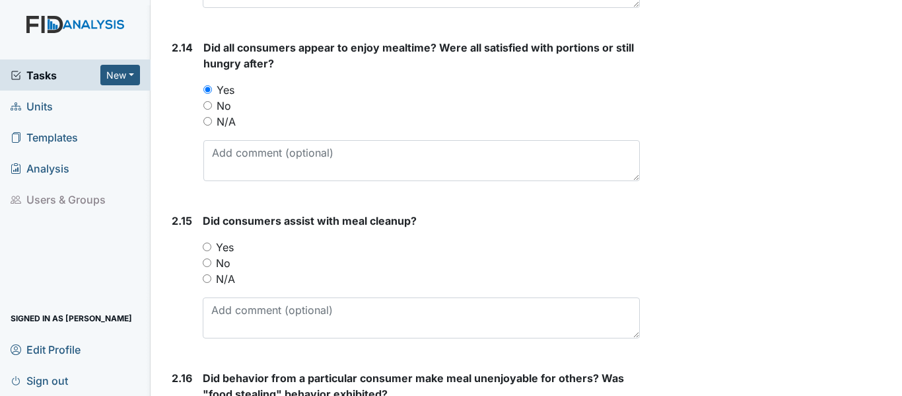
click at [207, 246] on input "Yes" at bounding box center [207, 246] width 9 height 9
radio input "true"
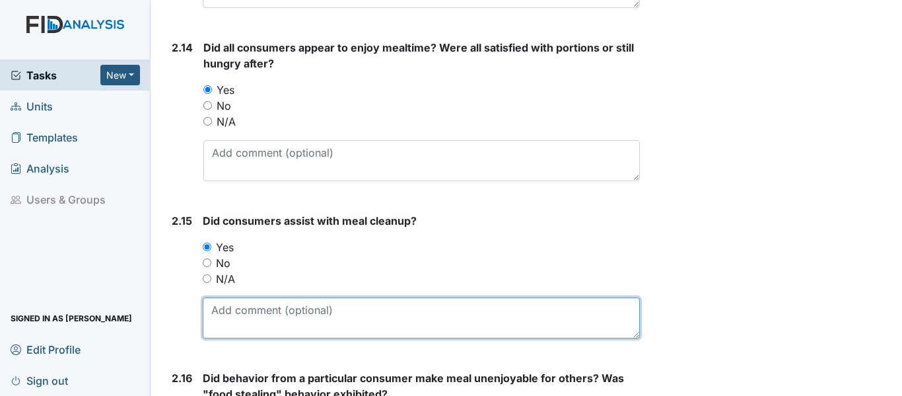
click at [242, 325] on textarea at bounding box center [421, 317] width 437 height 41
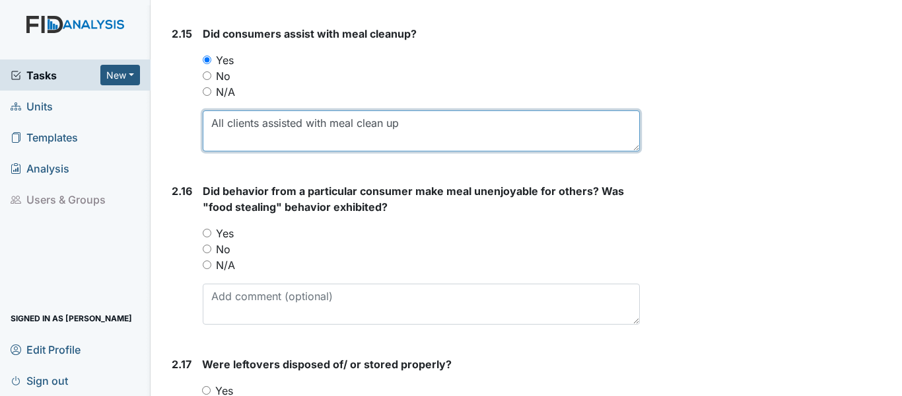
scroll to position [3303, 0]
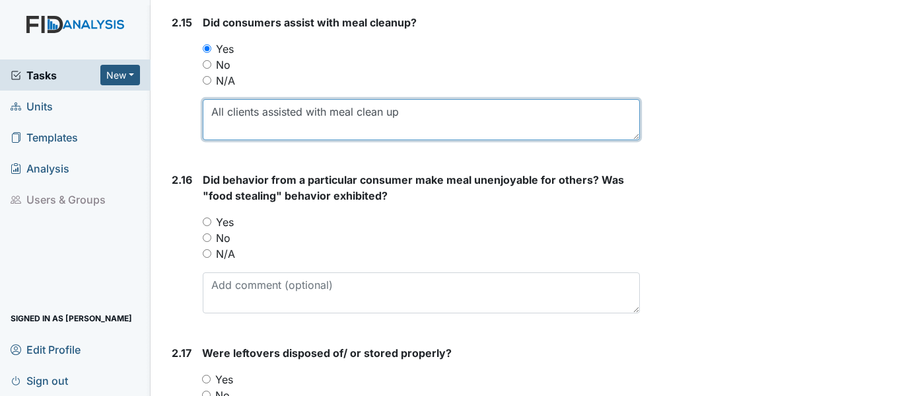
type textarea "All clients assisted with meal clean up"
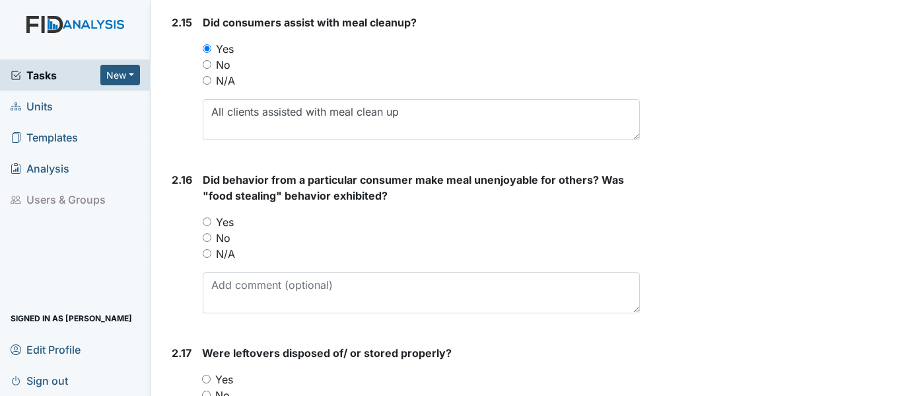
click at [207, 253] on input "N/A" at bounding box center [207, 253] width 9 height 9
radio input "true"
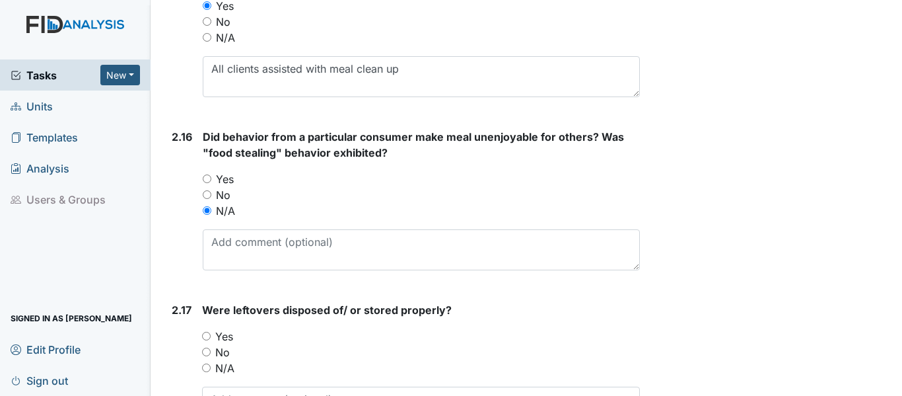
scroll to position [3369, 0]
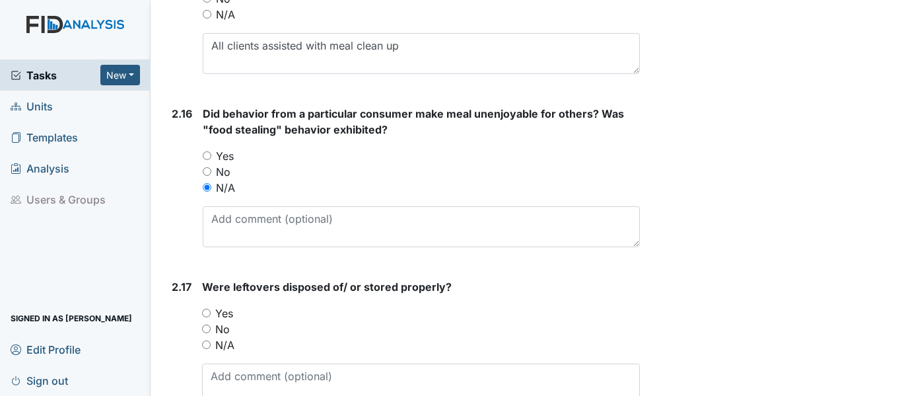
click at [208, 312] on input "Yes" at bounding box center [206, 312] width 9 height 9
radio input "true"
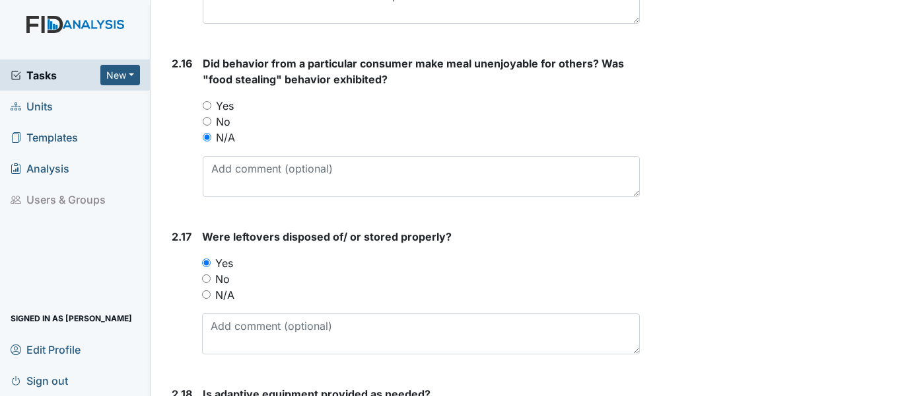
scroll to position [3567, 0]
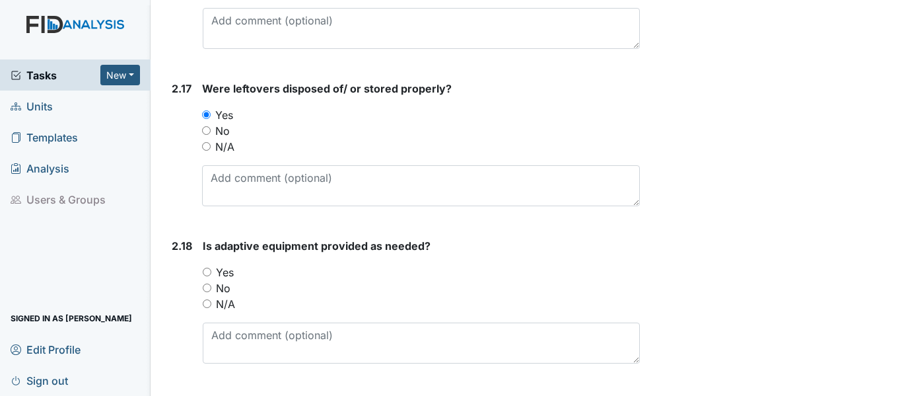
click at [209, 270] on input "Yes" at bounding box center [207, 272] width 9 height 9
radio input "true"
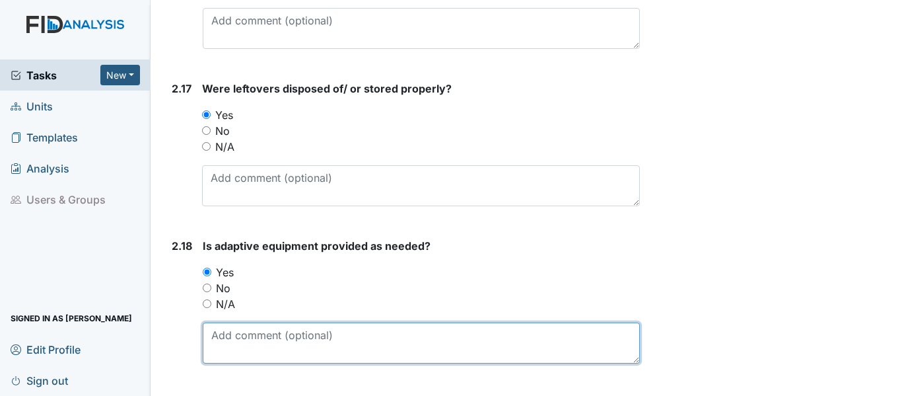
click at [266, 345] on textarea at bounding box center [421, 342] width 437 height 41
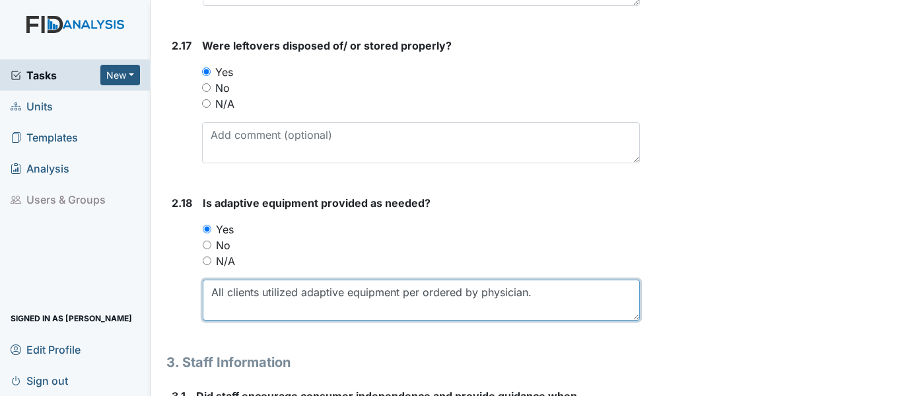
scroll to position [3633, 0]
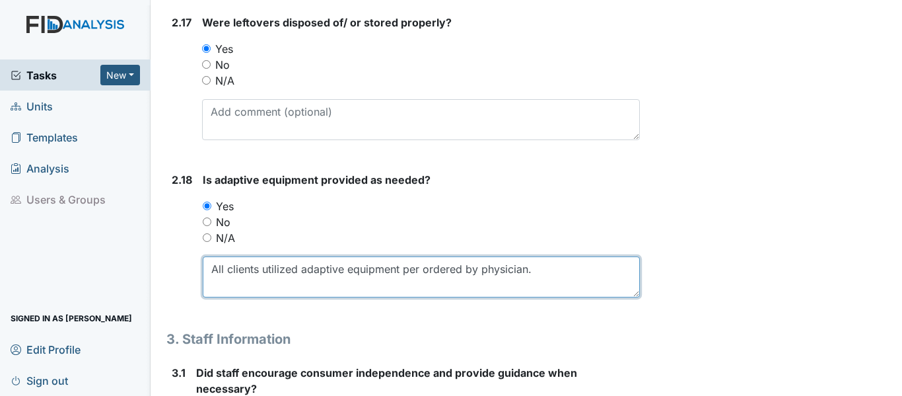
drag, startPoint x: 402, startPoint y: 268, endPoint x: 447, endPoint y: 265, distance: 44.3
click at [403, 268] on textarea "All clients utilized adaptive equipment per ordered by physician." at bounding box center [421, 276] width 437 height 41
click at [513, 272] on textarea "All clients utilized adaptive equipment including the wear of glasses per order…" at bounding box center [421, 276] width 437 height 41
click at [266, 284] on textarea "All clients utilized adaptive equipment including the wear of eye glasses per o…" at bounding box center [421, 276] width 437 height 41
click at [279, 284] on textarea "All clients utilized adaptive equipment including the wear of eye glasses per p…" at bounding box center [421, 276] width 437 height 41
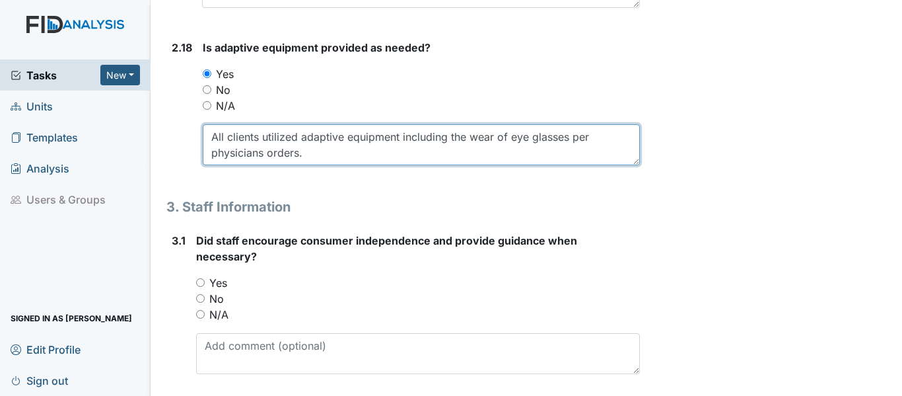
scroll to position [3831, 0]
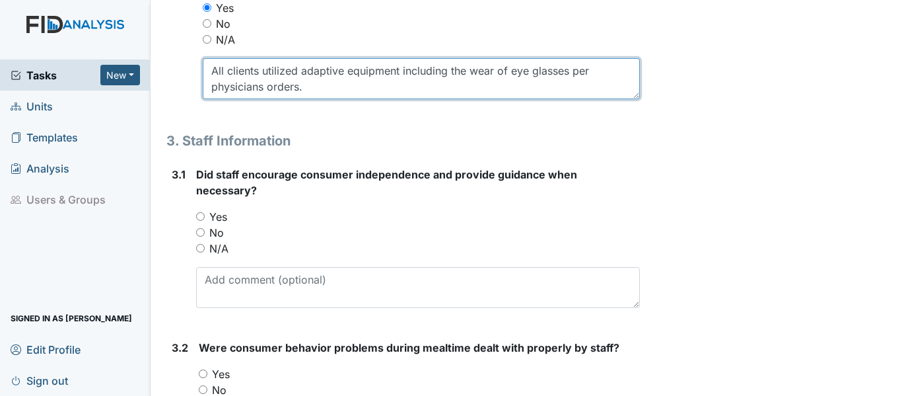
type textarea "All clients utilized adaptive equipment including the wear of eye glasses per p…"
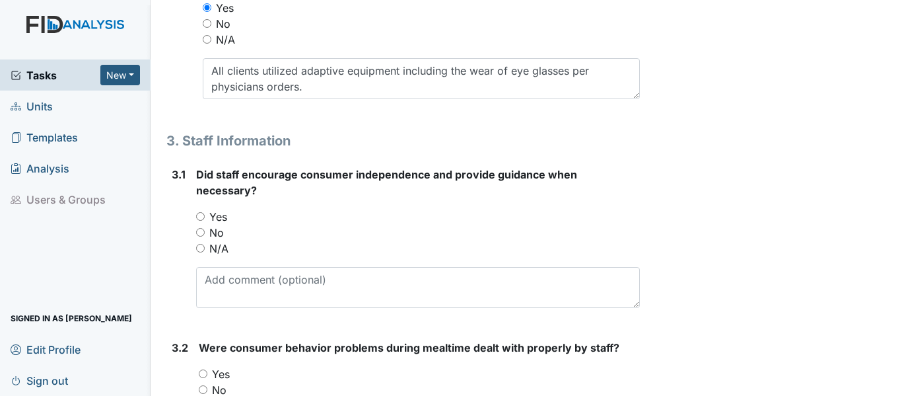
click at [200, 221] on div "Yes" at bounding box center [418, 217] width 444 height 16
click at [201, 213] on input "Yes" at bounding box center [200, 216] width 9 height 9
radio input "true"
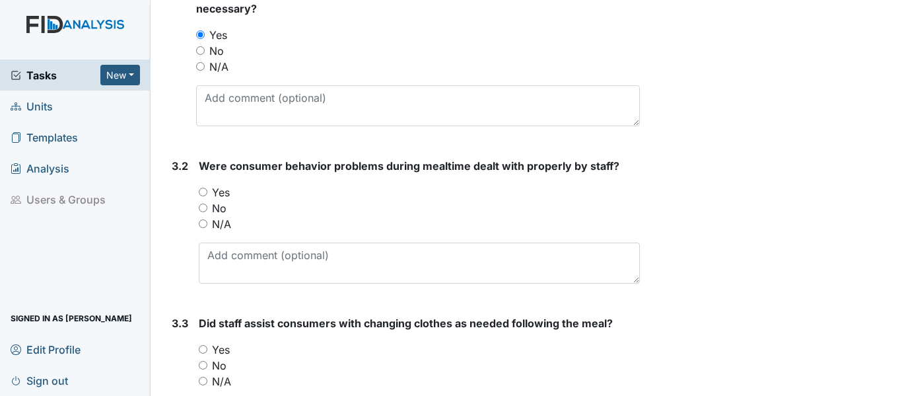
scroll to position [4029, 0]
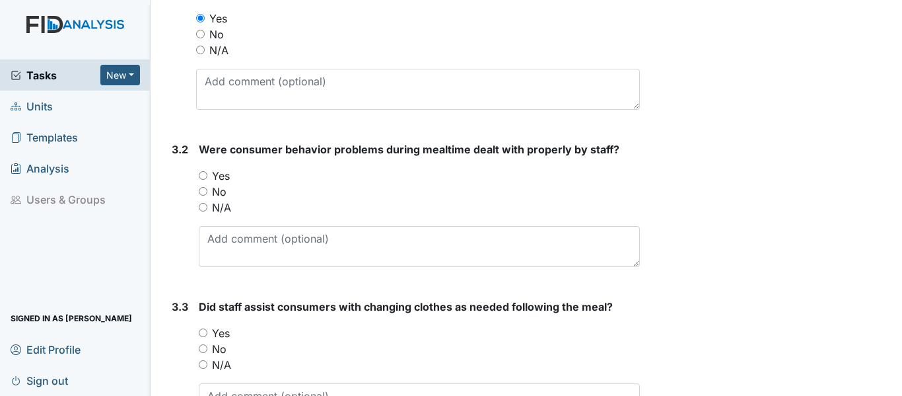
click at [202, 176] on input "Yes" at bounding box center [203, 175] width 9 height 9
radio input "true"
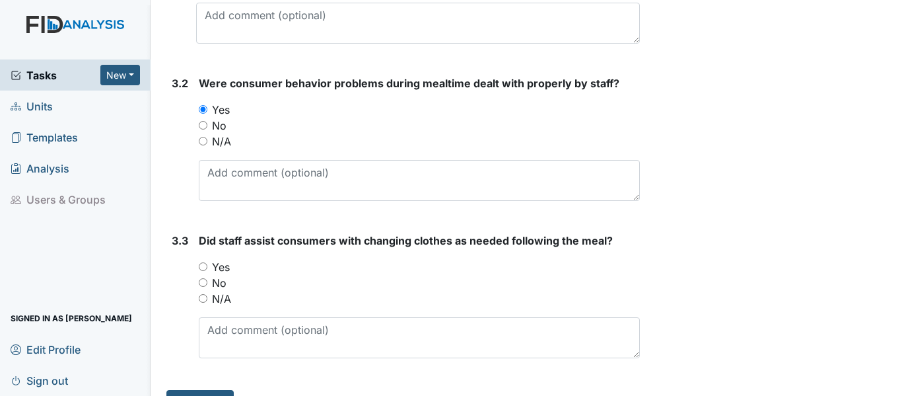
click at [199, 270] on input "Yes" at bounding box center [203, 266] width 9 height 9
radio input "true"
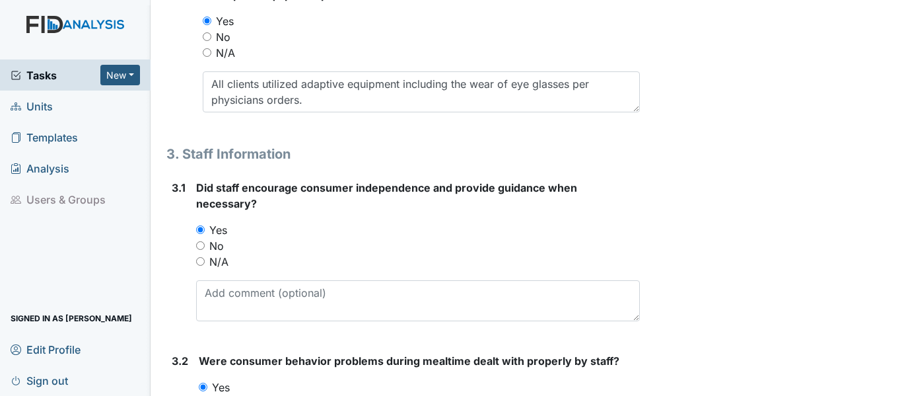
scroll to position [3795, 0]
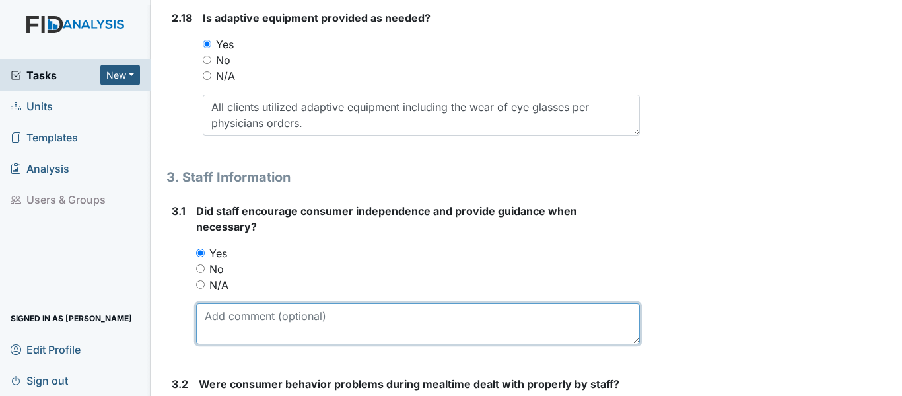
click at [254, 326] on textarea at bounding box center [418, 323] width 444 height 41
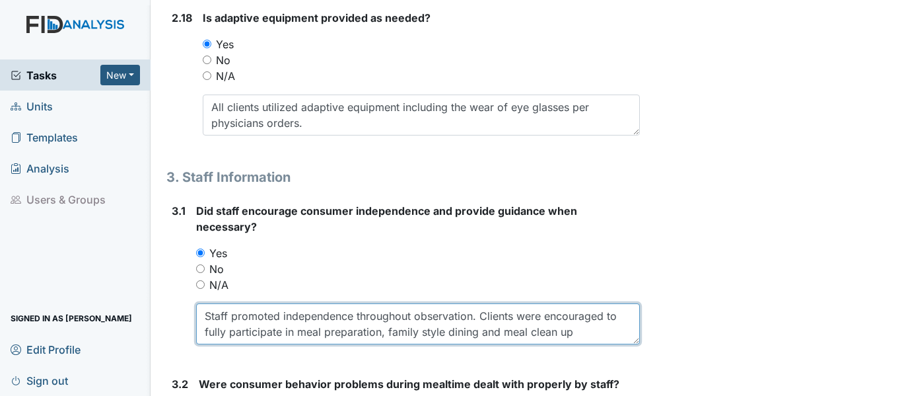
click at [414, 312] on textarea "Staff promoted independence throughout observation. Clients were encouraged to …" at bounding box center [418, 323] width 444 height 41
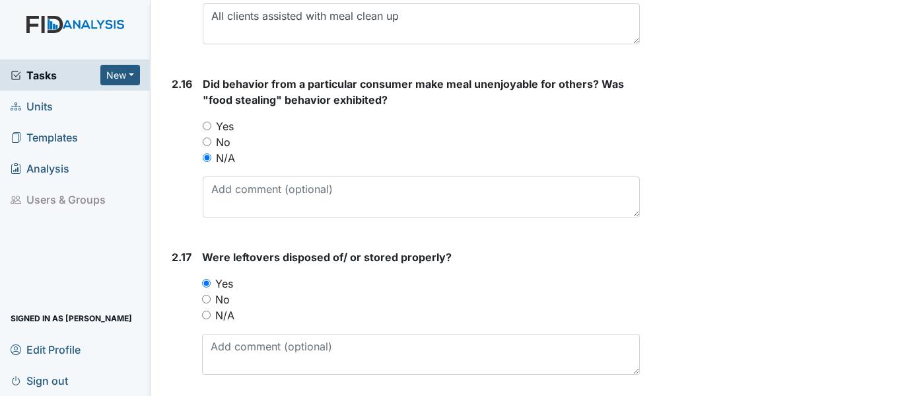
scroll to position [3266, 0]
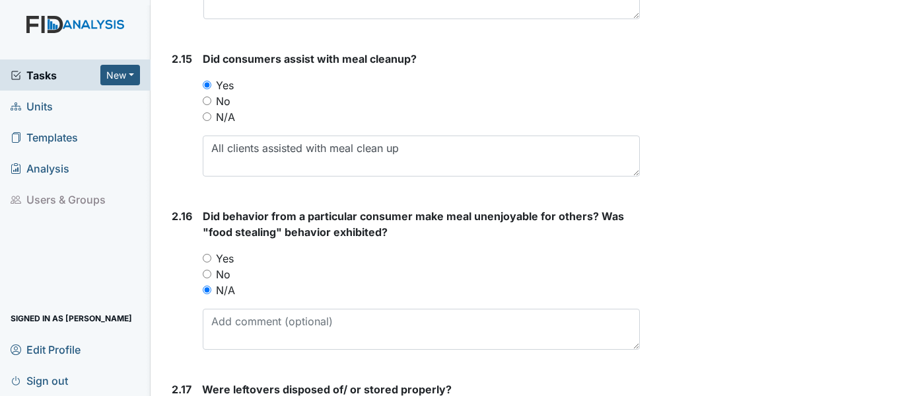
type textarea "Staff promoted independence throughout the observation. Clients were encouraged…"
click at [205, 273] on input "No" at bounding box center [207, 274] width 9 height 9
radio input "true"
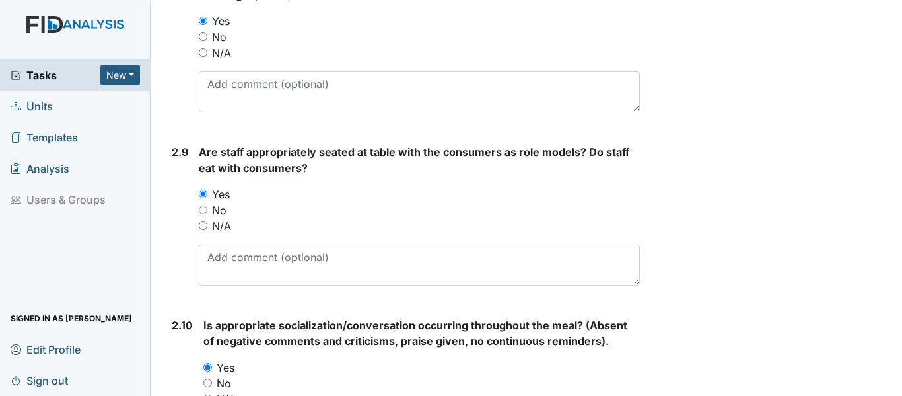
scroll to position [2144, 0]
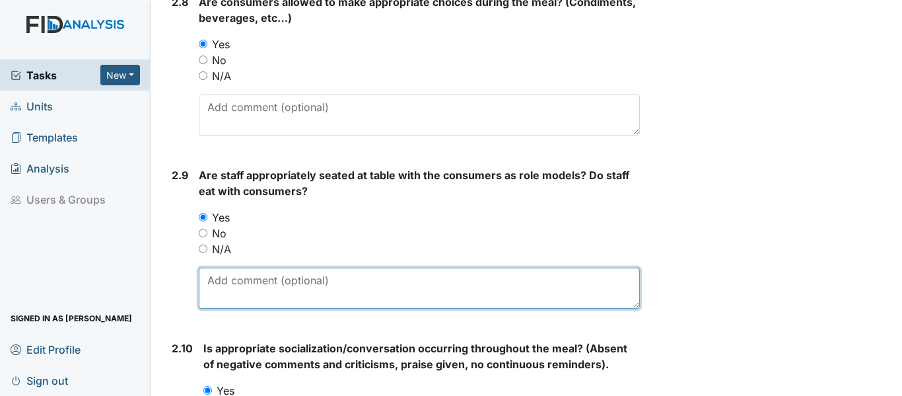
click at [258, 283] on textarea at bounding box center [419, 288] width 441 height 41
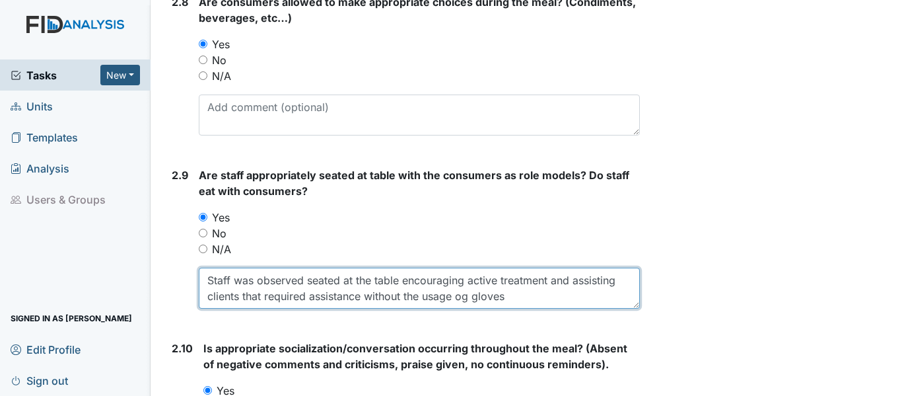
click at [464, 293] on textarea "Staff was observed seated at the table encouraging active treatment and assisti…" at bounding box center [419, 288] width 441 height 41
click at [503, 295] on textarea "Staff was observed seated at the table encouraging active treatment and assisti…" at bounding box center [419, 288] width 441 height 41
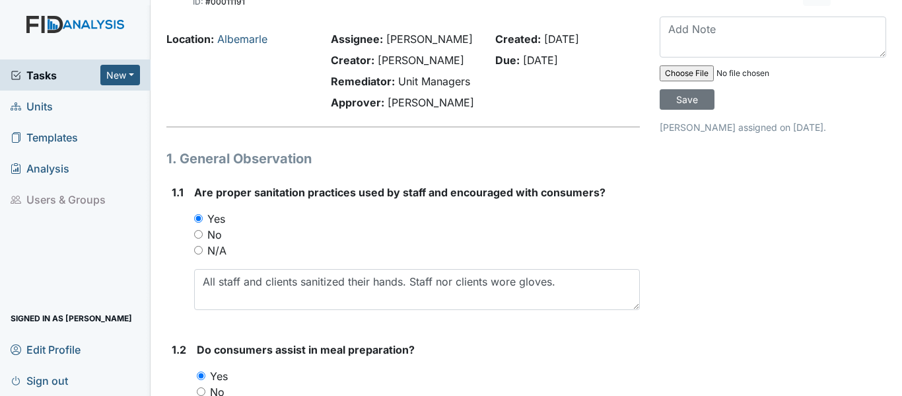
scroll to position [0, 0]
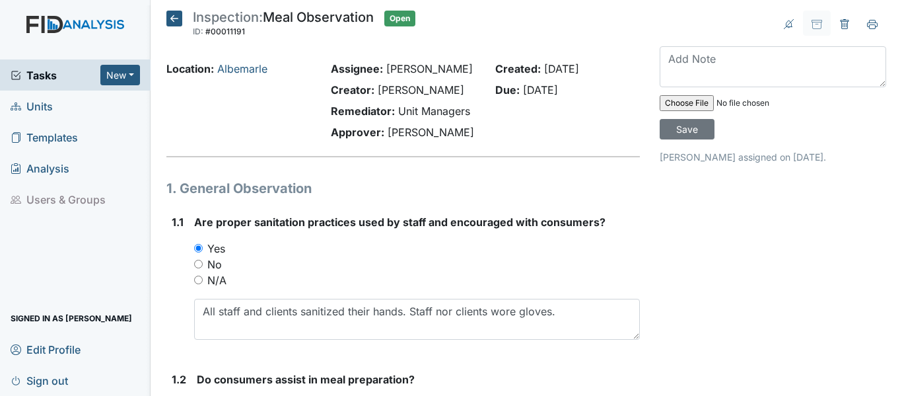
type textarea "Staff was observed seated at the table encouraging active treatment and assisti…"
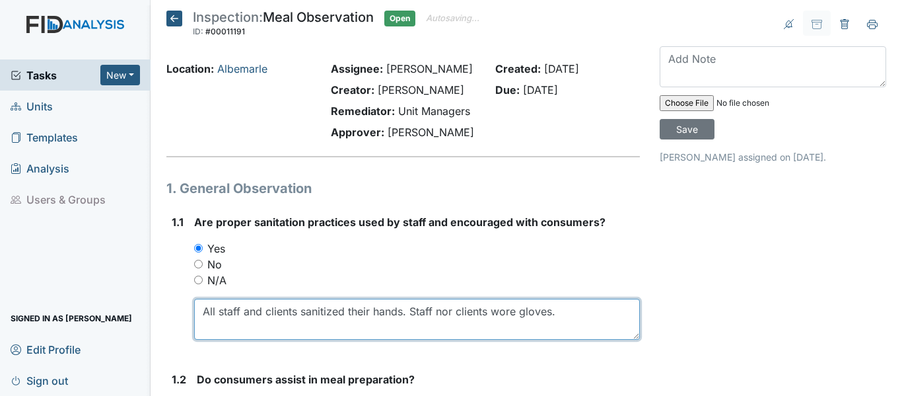
click at [565, 310] on textarea "All staff and clients sanitized their hands. Staff nor clients wore gloves." at bounding box center [417, 319] width 446 height 41
click at [326, 320] on textarea "All staff and clients sanitized their hands. Staff nor clients wore gloves duri…" at bounding box center [417, 319] width 446 height 41
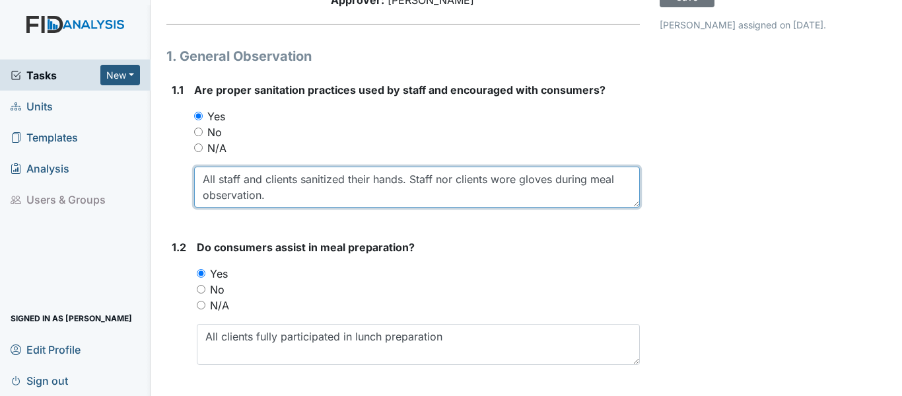
scroll to position [198, 0]
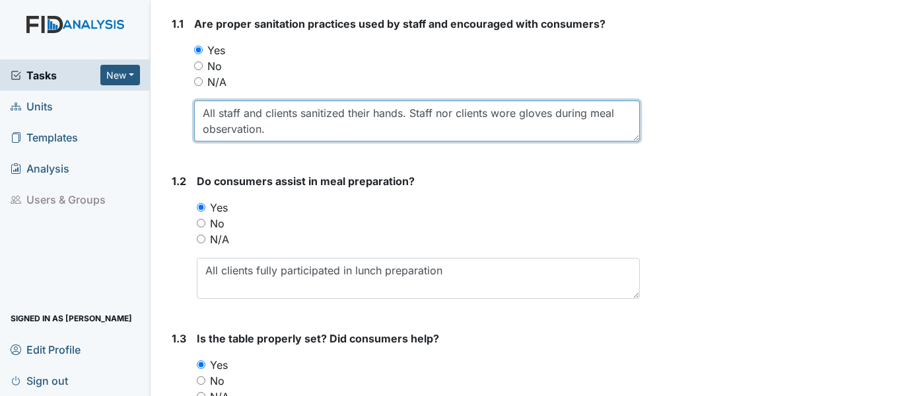
type textarea "All staff and clients sanitized their hands. Staff nor clients wore gloves duri…"
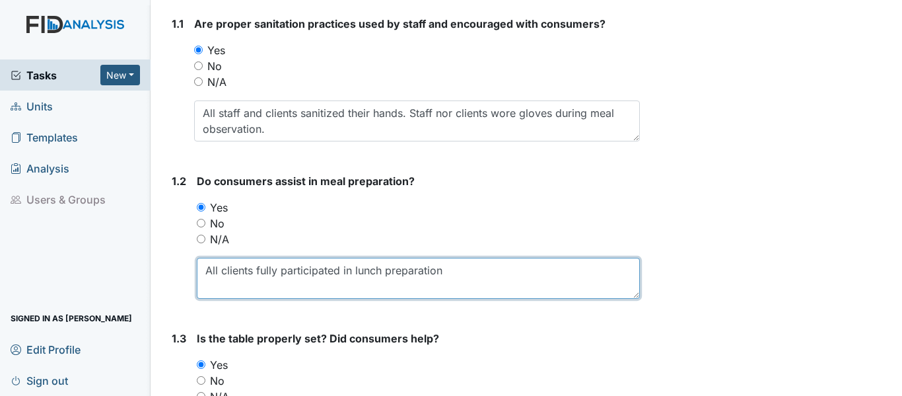
click at [281, 269] on textarea "All clients fully participated in lunch preparation" at bounding box center [418, 278] width 443 height 41
click at [472, 268] on textarea "All clients fully participated in lunch preparation" at bounding box center [418, 278] width 443 height 41
click at [255, 271] on textarea "All clients fully participated in lunch preparation" at bounding box center [418, 278] width 443 height 41
click at [518, 276] on textarea "All clients strengths were utilized during the preparation" at bounding box center [418, 278] width 443 height 41
click at [426, 268] on textarea "All clients strengths were utilized during the preparation" at bounding box center [418, 278] width 443 height 41
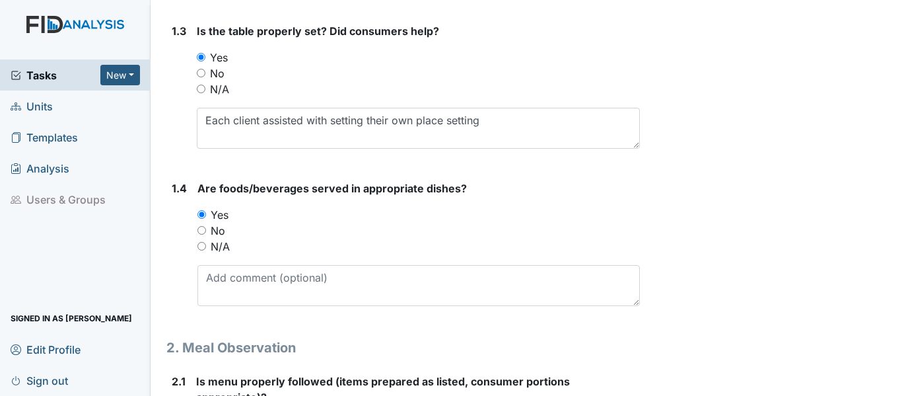
scroll to position [528, 0]
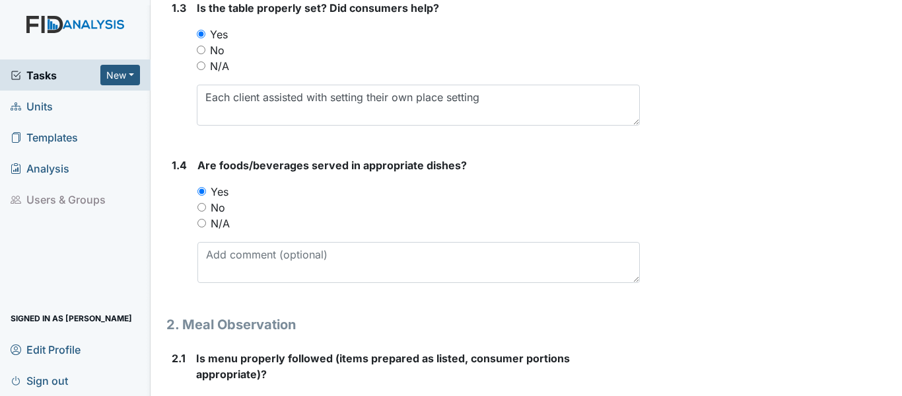
type textarea "All clients strengths were utilized during the meal preparation"
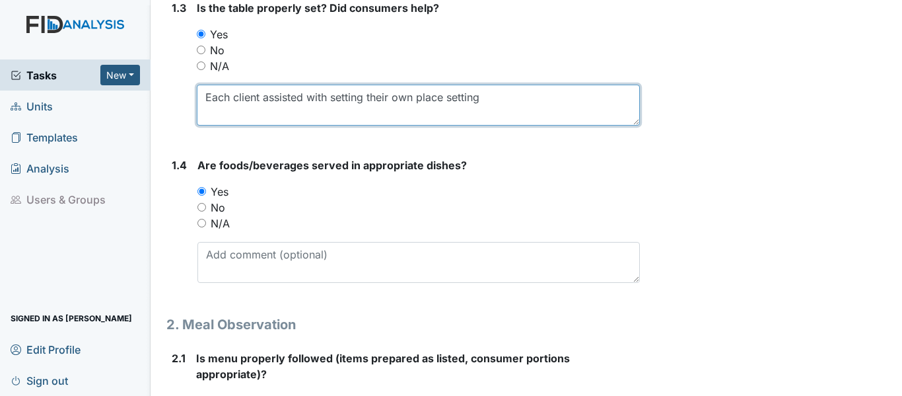
click at [495, 98] on textarea "Each client assisted with setting their own place setting" at bounding box center [418, 105] width 443 height 41
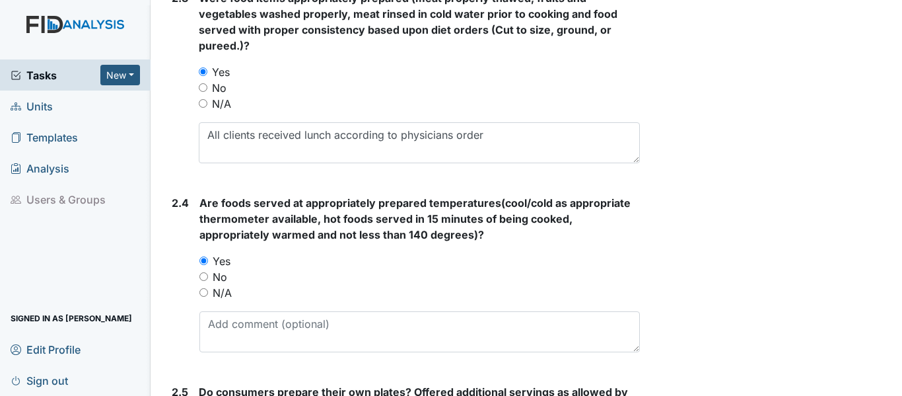
scroll to position [1255, 0]
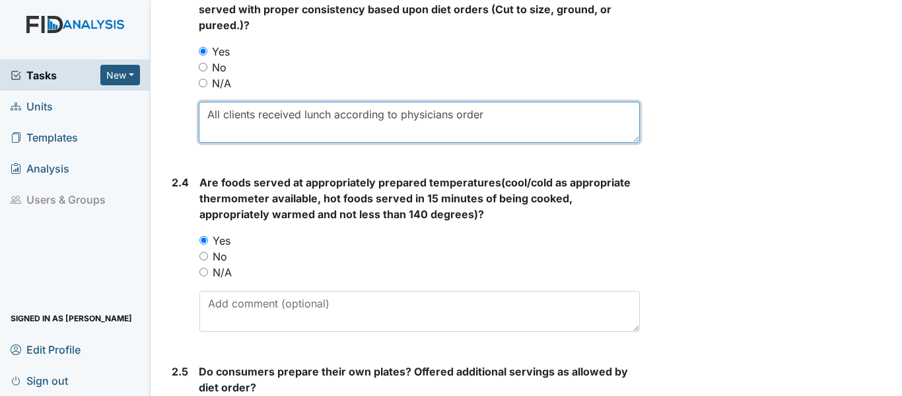
click at [305, 114] on textarea "All clients received lunch according to physicians order" at bounding box center [419, 122] width 441 height 41
click at [402, 112] on textarea "All clients received lunch according to physicians order" at bounding box center [419, 122] width 441 height 41
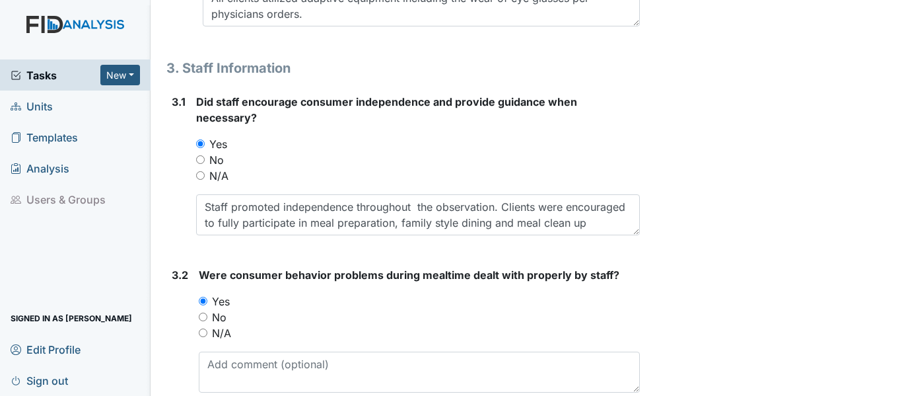
scroll to position [3963, 0]
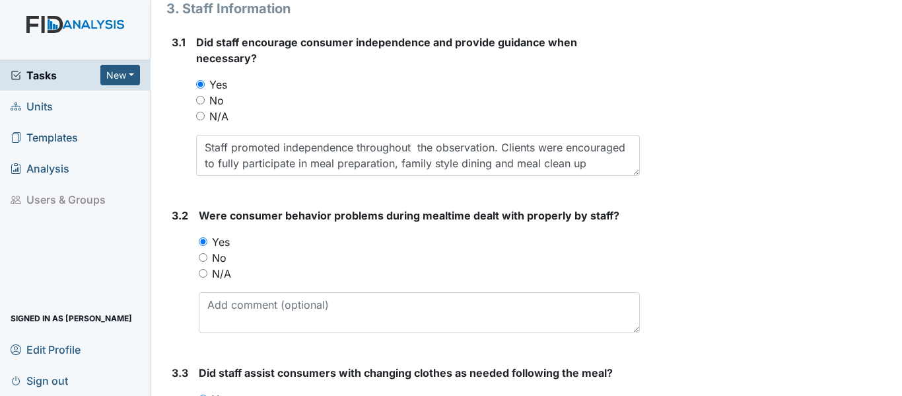
type textarea "All clients received lunch according to diet order"
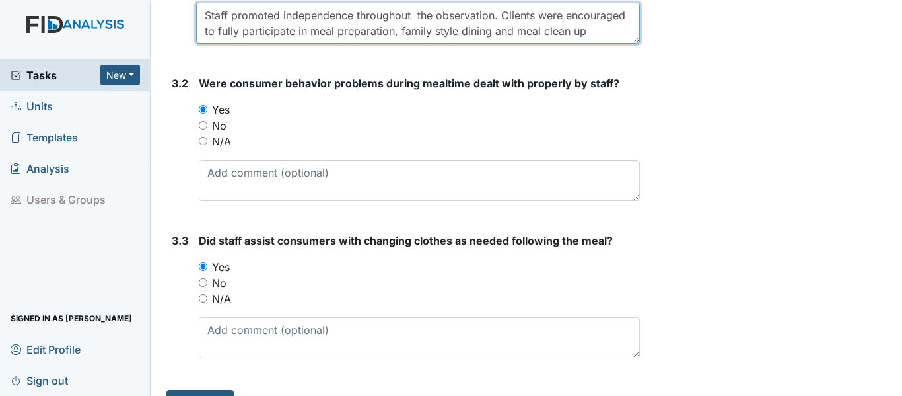
scroll to position [4125, 0]
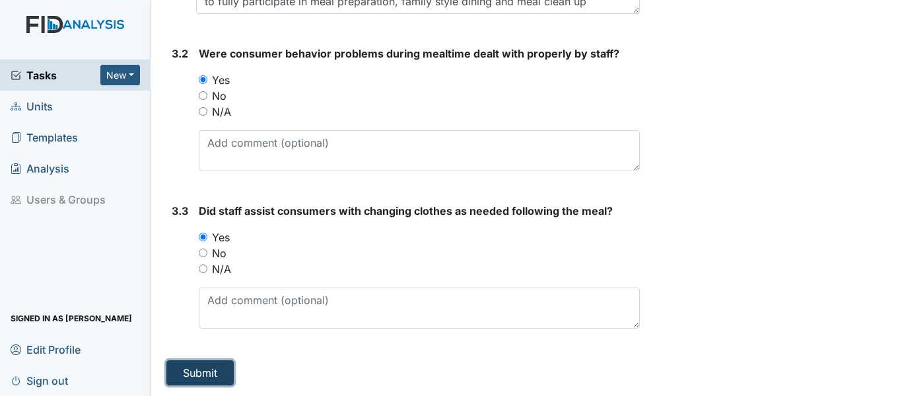
click at [199, 369] on button "Submit" at bounding box center [199, 372] width 67 height 25
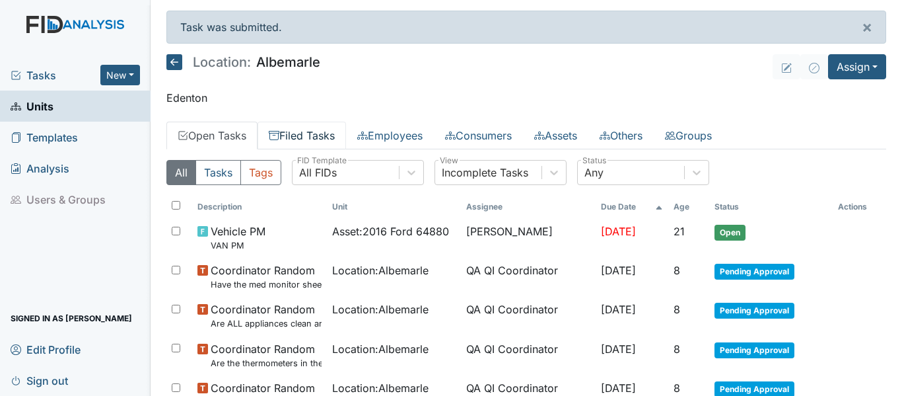
click at [310, 139] on link "Filed Tasks" at bounding box center [302, 136] width 89 height 28
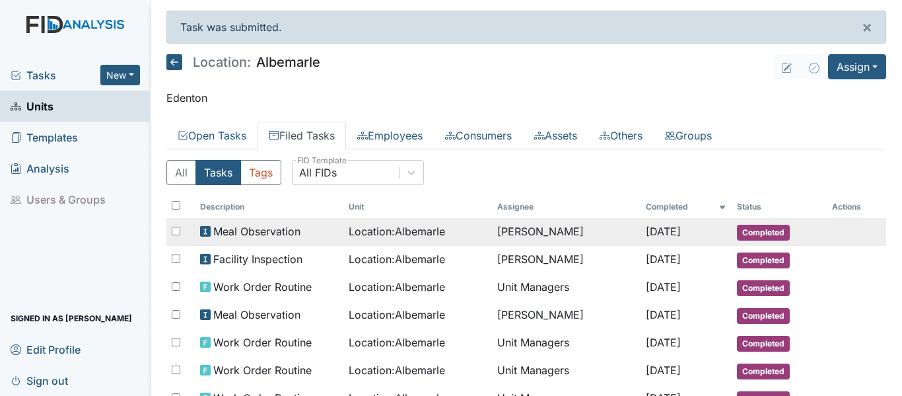
click at [295, 230] on span "Meal Observation" at bounding box center [256, 231] width 87 height 16
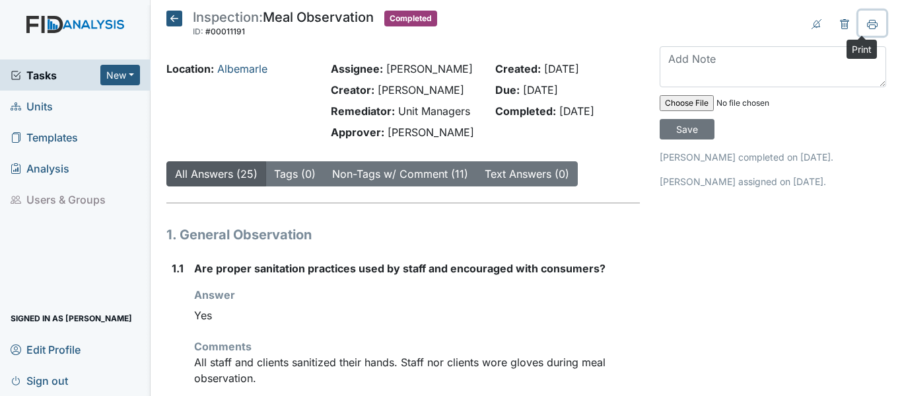
click at [867, 26] on icon at bounding box center [872, 24] width 11 height 11
click at [175, 17] on icon at bounding box center [174, 19] width 16 height 16
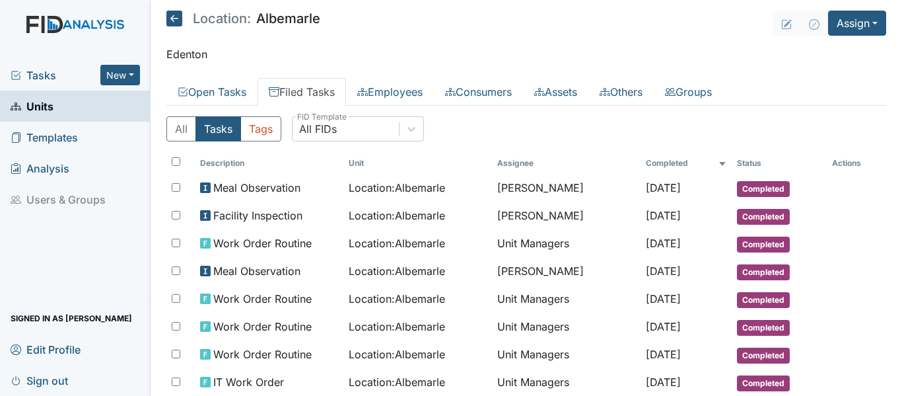
click at [40, 75] on span "Tasks" at bounding box center [56, 75] width 90 height 16
